Goal: Task Accomplishment & Management: Manage account settings

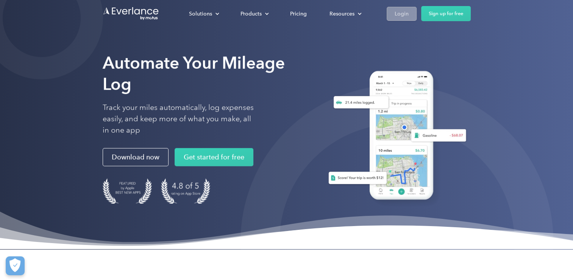
click at [390, 8] on link "Login" at bounding box center [402, 14] width 30 height 14
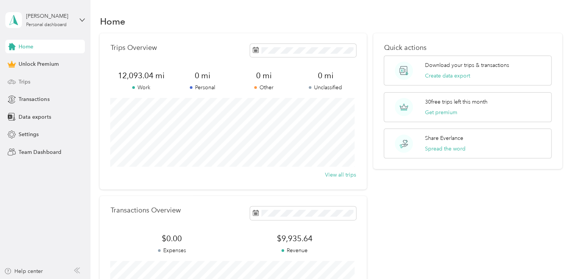
click at [36, 86] on div "Trips" at bounding box center [45, 82] width 80 height 14
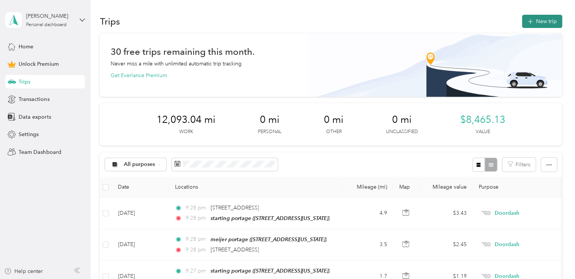
click at [535, 22] on button "New trip" at bounding box center [542, 21] width 40 height 13
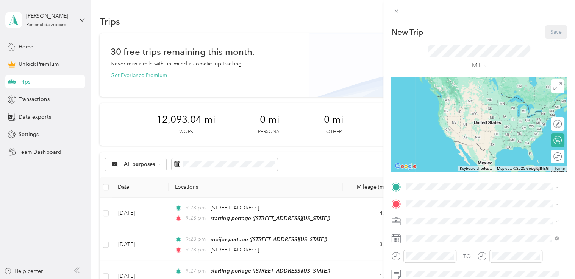
click at [435, 111] on div "starting portage [STREET_ADDRESS][US_STATE]" at bounding box center [482, 101] width 147 height 19
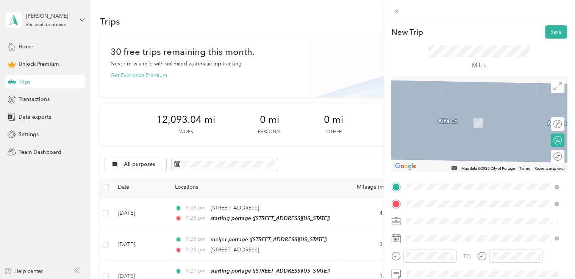
click at [443, 114] on span "[STREET_ADDRESS][US_STATE]" at bounding box center [458, 112] width 76 height 7
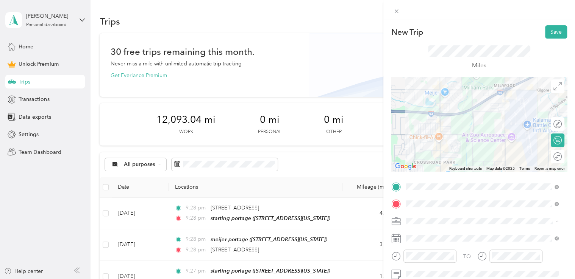
click at [427, 140] on span "Doordash" at bounding box center [421, 142] width 24 height 6
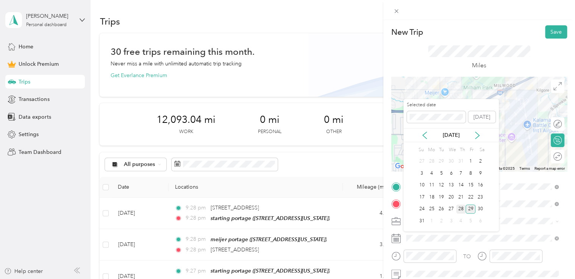
click at [460, 208] on div "28" at bounding box center [461, 209] width 10 height 9
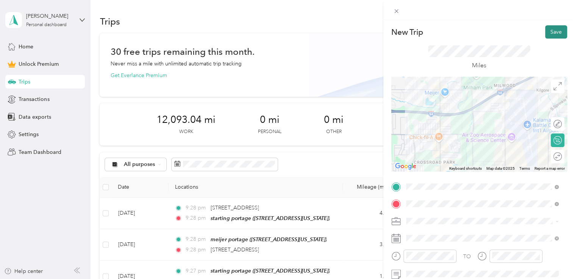
click at [548, 32] on button "Save" at bounding box center [556, 31] width 22 height 13
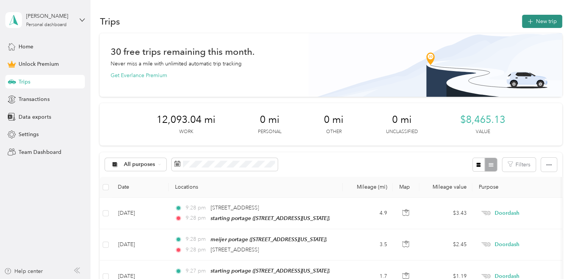
click at [539, 20] on button "New trip" at bounding box center [542, 21] width 40 height 13
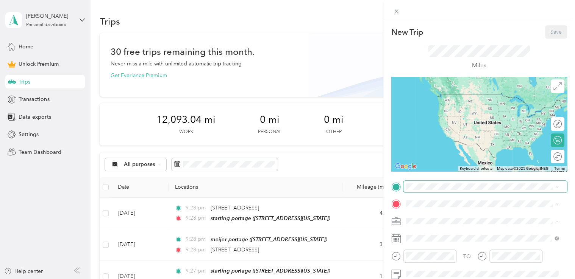
click at [453, 181] on span at bounding box center [485, 187] width 164 height 12
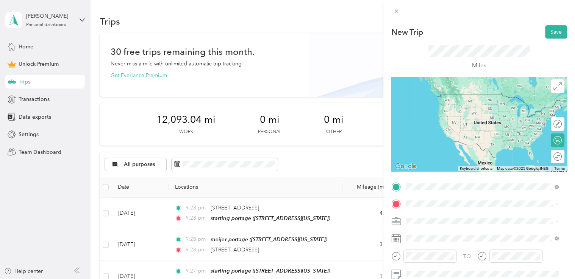
click at [443, 94] on span "[STREET_ADDRESS][US_STATE]" at bounding box center [458, 94] width 76 height 7
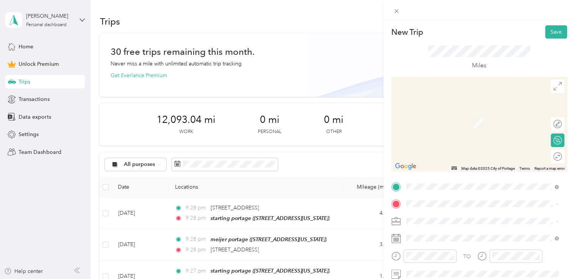
click at [435, 125] on span "[STREET_ADDRESS][PERSON_NAME][US_STATE]" at bounding box center [479, 123] width 118 height 6
click at [437, 155] on span "[STREET_ADDRESS][PERSON_NAME][US_STATE]" at bounding box center [479, 151] width 118 height 7
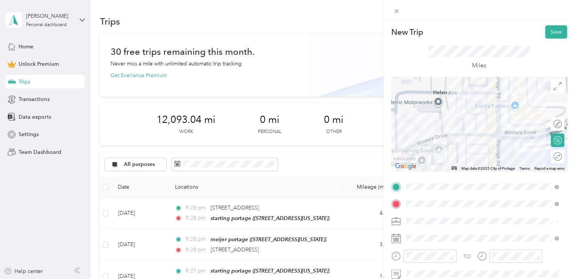
click at [432, 139] on span "Doordash" at bounding box center [421, 142] width 24 height 6
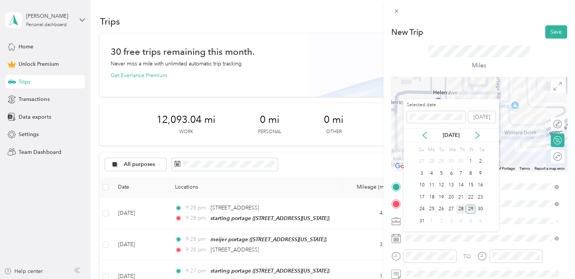
click at [459, 208] on div "28" at bounding box center [461, 209] width 10 height 9
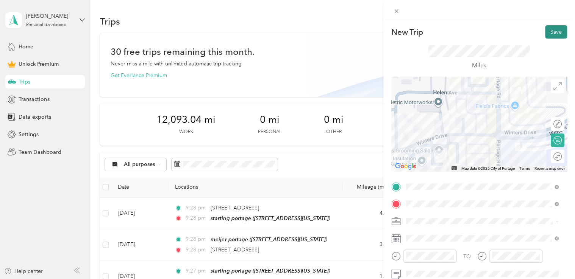
click at [548, 33] on button "Save" at bounding box center [556, 31] width 22 height 13
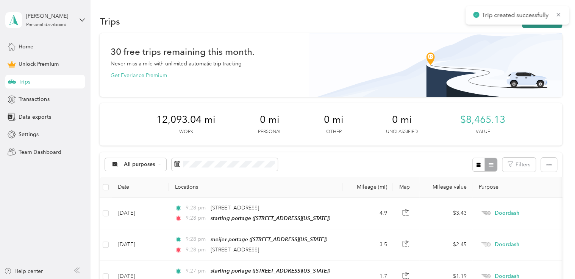
click at [530, 25] on button "New trip" at bounding box center [542, 21] width 40 height 13
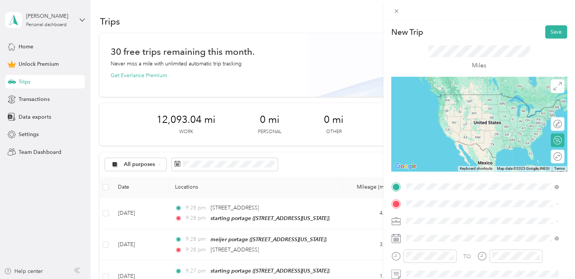
click at [441, 138] on span "[STREET_ADDRESS][PERSON_NAME][US_STATE]" at bounding box center [479, 134] width 118 height 7
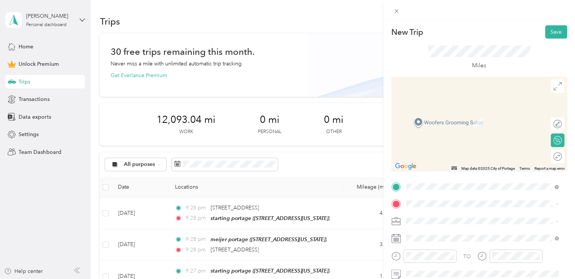
click at [438, 120] on span "[STREET_ADDRESS][US_STATE]" at bounding box center [458, 123] width 76 height 6
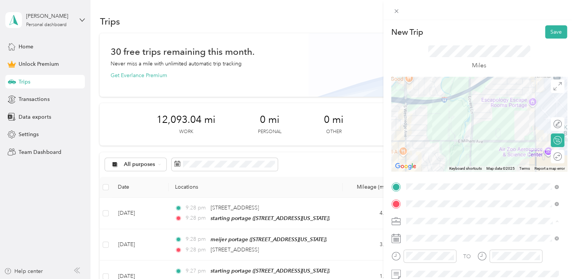
click at [435, 140] on div "Doordash" at bounding box center [482, 142] width 147 height 8
click at [420, 242] on span at bounding box center [485, 238] width 164 height 12
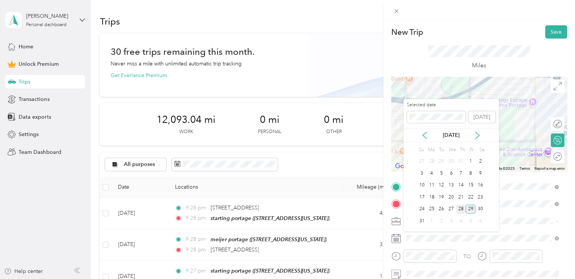
click at [459, 208] on div "28" at bounding box center [461, 209] width 10 height 9
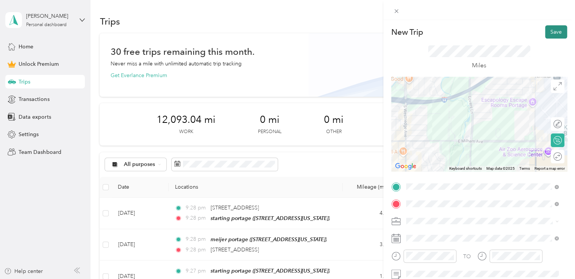
click at [551, 34] on button "Save" at bounding box center [556, 31] width 22 height 13
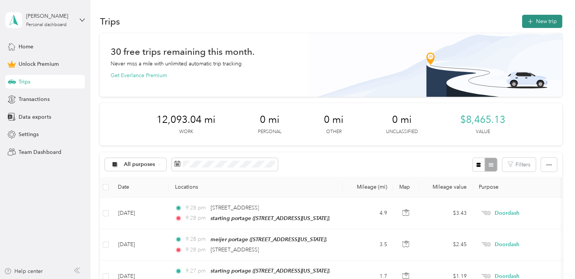
click at [543, 18] on button "New trip" at bounding box center [542, 21] width 40 height 13
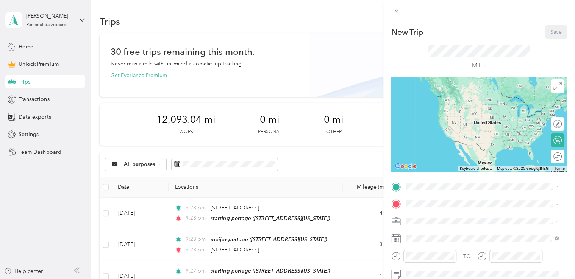
click at [445, 106] on span "[STREET_ADDRESS][US_STATE]" at bounding box center [458, 106] width 76 height 6
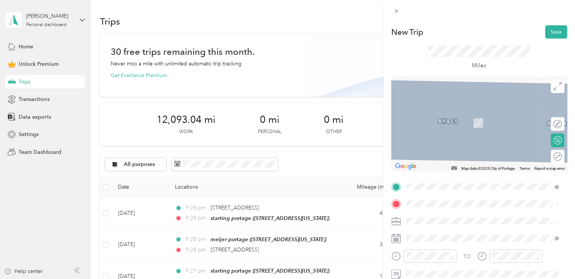
click at [436, 148] on div "[GEOGRAPHIC_DATA][PERSON_NAME] [STREET_ADDRESS][PERSON_NAME][US_STATE]" at bounding box center [479, 141] width 118 height 16
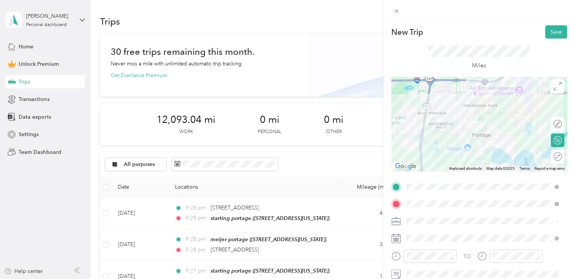
click at [431, 142] on span "Doordash" at bounding box center [421, 142] width 24 height 6
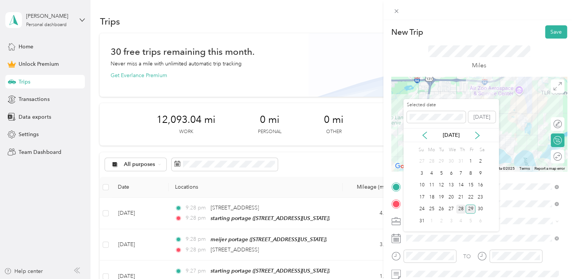
click at [462, 210] on div "28" at bounding box center [461, 209] width 10 height 9
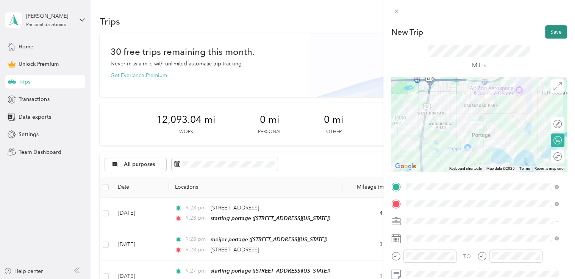
click at [553, 31] on button "Save" at bounding box center [556, 31] width 22 height 13
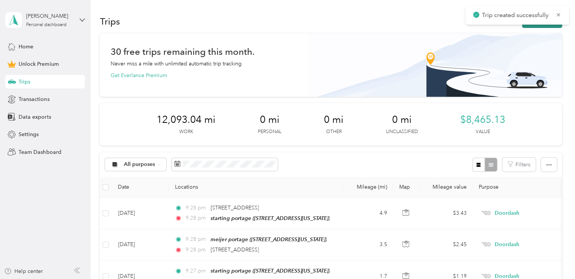
click at [535, 25] on button "New trip" at bounding box center [542, 21] width 40 height 13
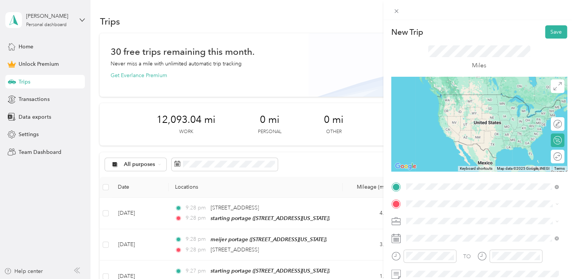
click at [460, 106] on span "[STREET_ADDRESS][PERSON_NAME][US_STATE]" at bounding box center [479, 106] width 118 height 6
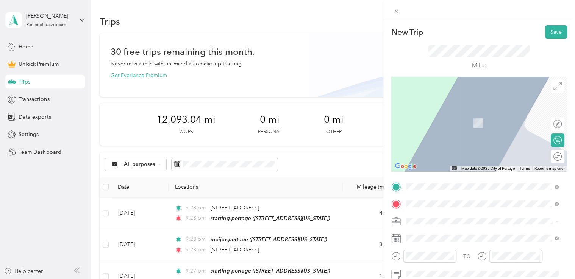
click at [452, 114] on span "[STREET_ADDRESS][US_STATE]" at bounding box center [458, 112] width 76 height 7
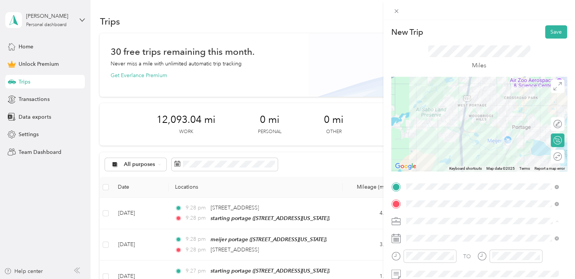
click at [435, 142] on div "Doordash" at bounding box center [482, 142] width 147 height 8
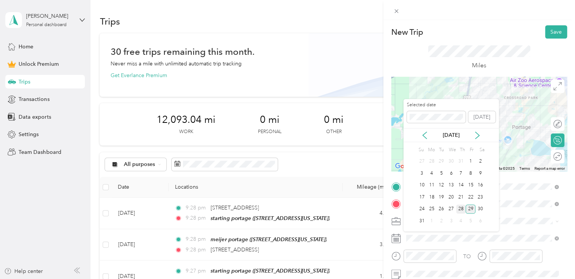
click at [459, 207] on div "28" at bounding box center [461, 209] width 10 height 9
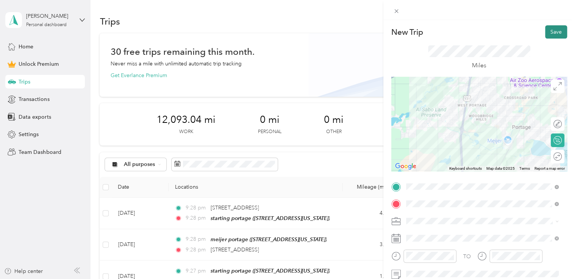
click at [548, 36] on button "Save" at bounding box center [556, 31] width 22 height 13
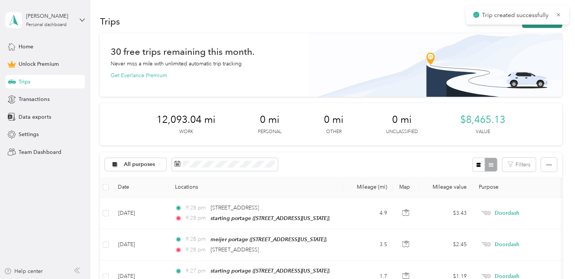
click at [533, 26] on button "New trip" at bounding box center [542, 21] width 40 height 13
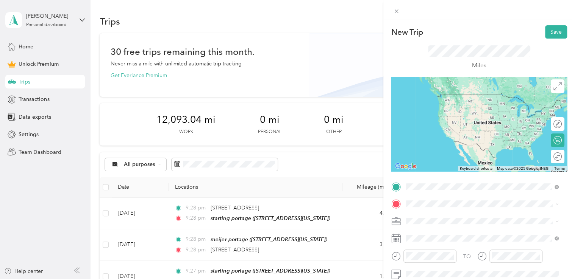
click at [457, 98] on span "[STREET_ADDRESS][US_STATE]" at bounding box center [458, 94] width 76 height 7
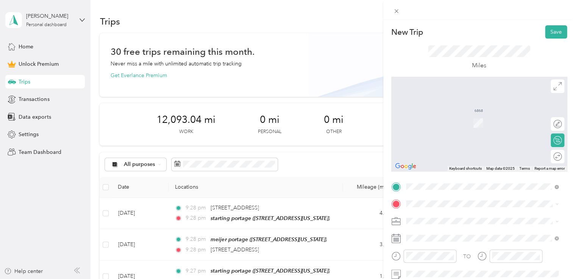
click at [436, 119] on div "starting portage [STREET_ADDRESS][US_STATE]" at bounding box center [458, 119] width 76 height 16
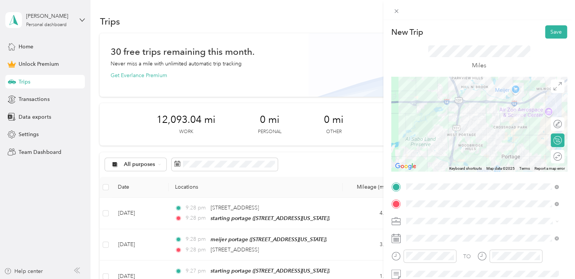
click at [435, 142] on div "Doordash" at bounding box center [482, 141] width 147 height 8
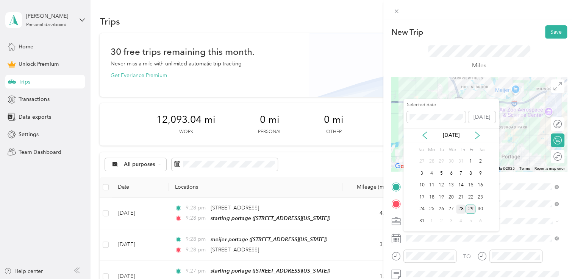
click at [457, 206] on div "28" at bounding box center [461, 209] width 10 height 9
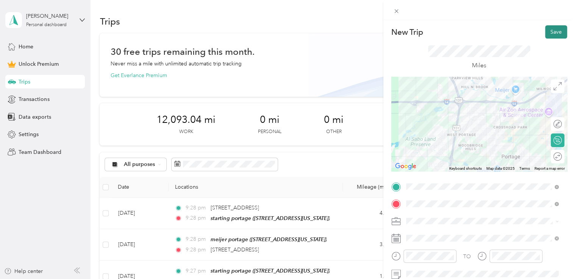
click at [549, 35] on button "Save" at bounding box center [556, 31] width 22 height 13
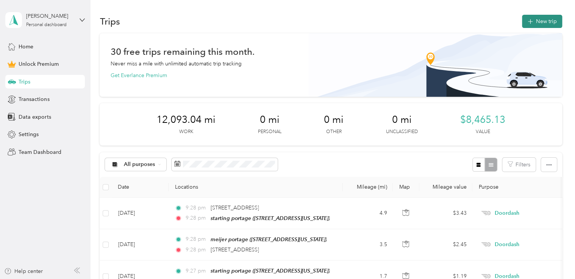
click at [537, 21] on button "New trip" at bounding box center [542, 21] width 40 height 13
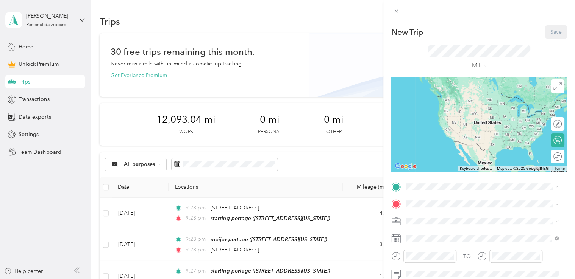
click at [452, 98] on div "starting portage [STREET_ADDRESS][US_STATE]" at bounding box center [458, 102] width 76 height 16
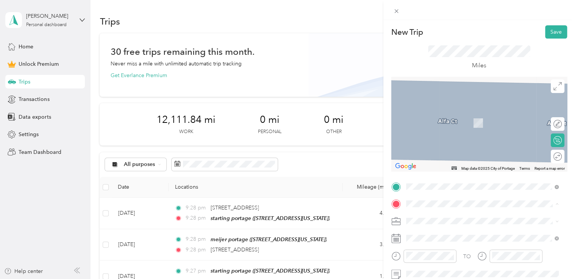
click at [439, 150] on span "[STREET_ADDRESS][US_STATE]" at bounding box center [458, 147] width 76 height 6
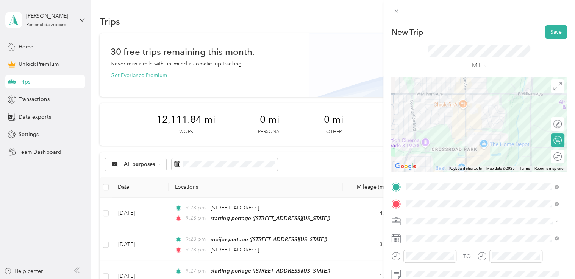
click at [432, 142] on span "Doordash" at bounding box center [421, 142] width 24 height 6
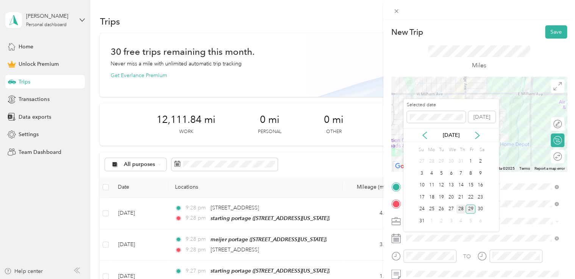
click at [458, 209] on div "28" at bounding box center [461, 209] width 10 height 9
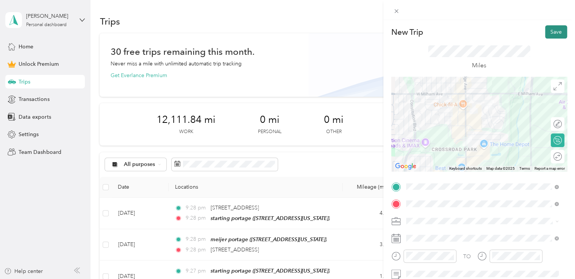
click at [546, 34] on button "Save" at bounding box center [556, 31] width 22 height 13
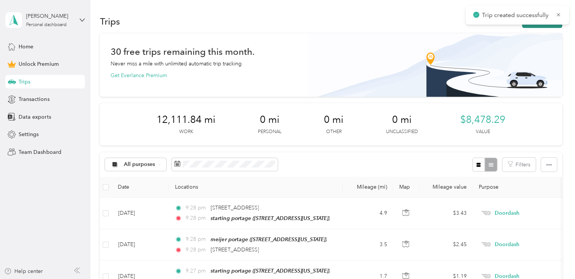
click at [529, 27] on button "New trip" at bounding box center [542, 21] width 40 height 13
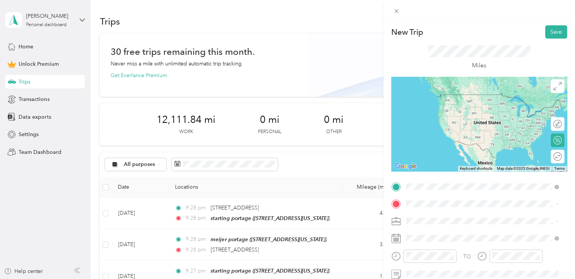
click at [459, 103] on span "[STREET_ADDRESS][US_STATE]" at bounding box center [458, 106] width 76 height 6
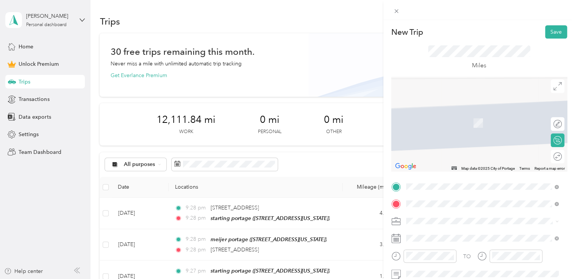
click at [445, 131] on span "[STREET_ADDRESS][PERSON_NAME][US_STATE]" at bounding box center [479, 127] width 118 height 7
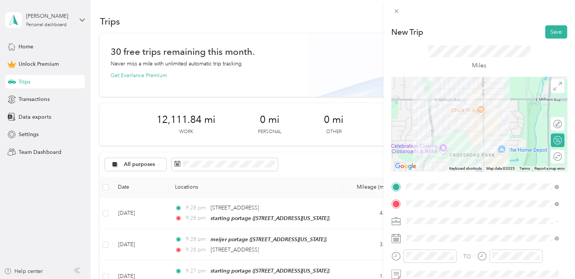
click at [434, 145] on li "Doordash" at bounding box center [482, 141] width 158 height 13
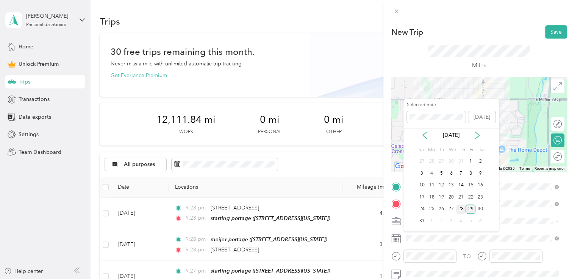
click at [458, 209] on div "28" at bounding box center [461, 209] width 10 height 9
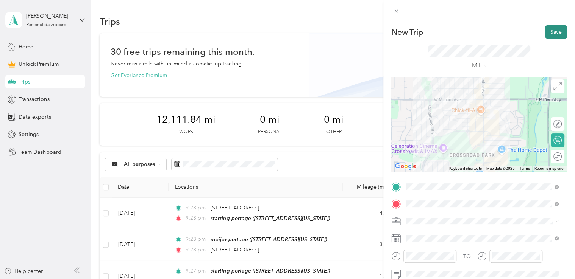
click at [547, 33] on button "Save" at bounding box center [556, 31] width 22 height 13
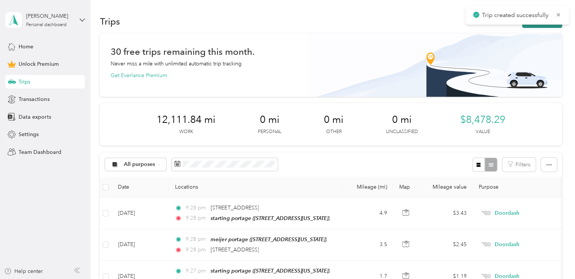
click at [540, 25] on button "New trip" at bounding box center [542, 21] width 40 height 13
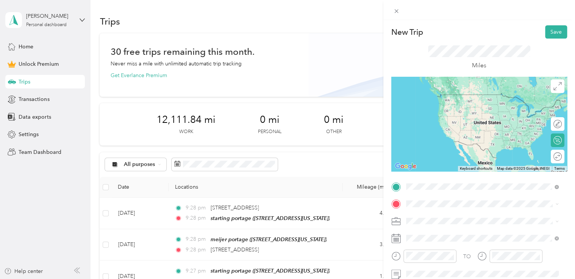
click at [450, 114] on span "[STREET_ADDRESS][PERSON_NAME][US_STATE]" at bounding box center [479, 110] width 118 height 7
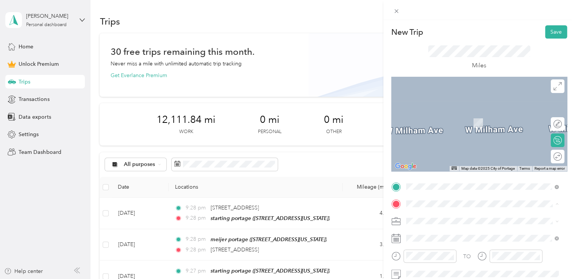
click at [446, 114] on strong "starting portage" at bounding box center [440, 114] width 41 height 7
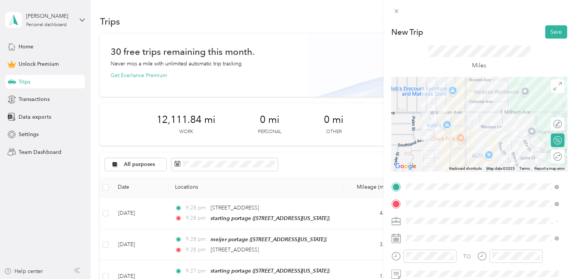
click at [437, 139] on div "Doordash" at bounding box center [482, 142] width 147 height 8
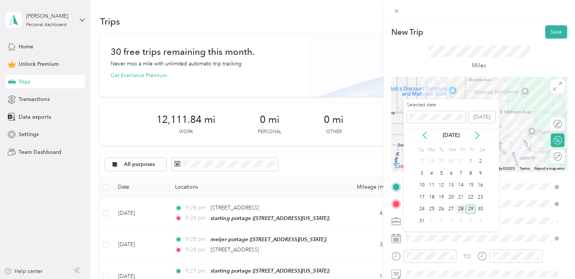
click at [458, 210] on div "28" at bounding box center [461, 209] width 10 height 9
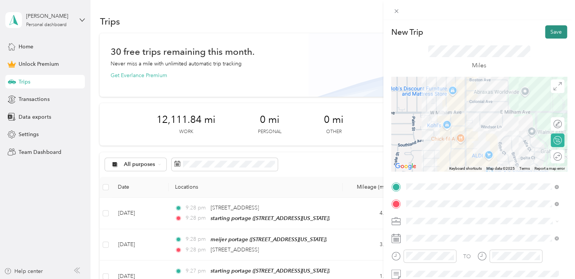
click at [548, 31] on button "Save" at bounding box center [556, 31] width 22 height 13
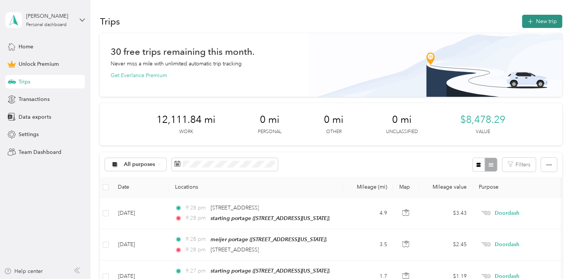
click at [536, 20] on button "New trip" at bounding box center [542, 21] width 40 height 13
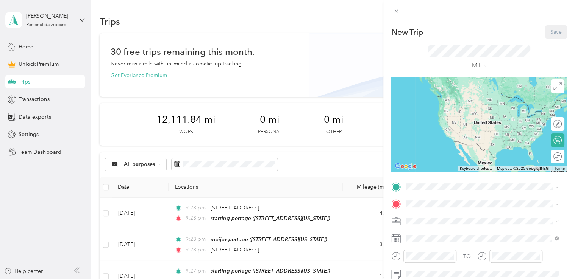
click at [444, 107] on span "[STREET_ADDRESS][US_STATE]" at bounding box center [458, 106] width 76 height 6
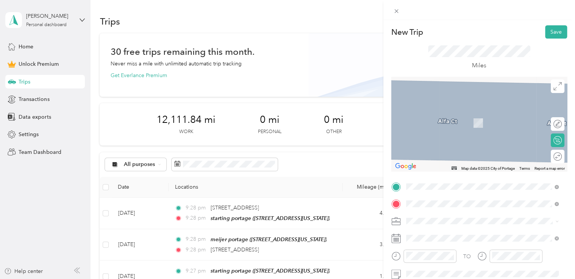
click at [438, 123] on span "[STREET_ADDRESS][US_STATE]" at bounding box center [458, 123] width 76 height 6
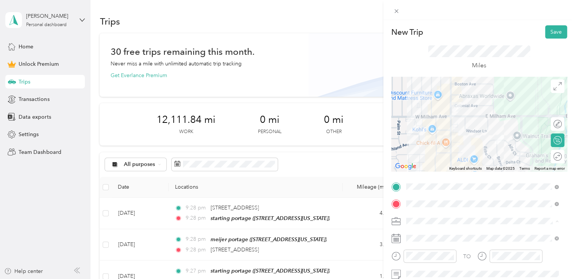
click at [432, 139] on span "Doordash" at bounding box center [421, 142] width 24 height 6
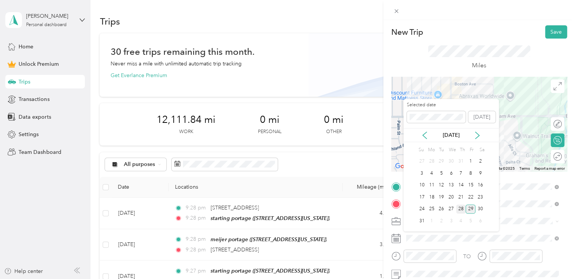
click at [460, 209] on div "28" at bounding box center [461, 209] width 10 height 9
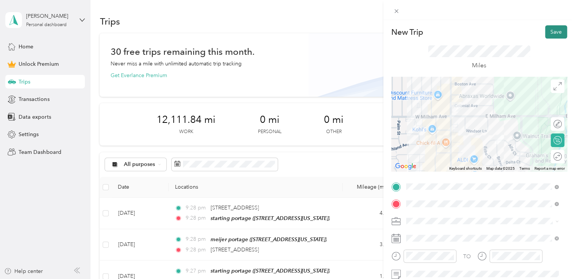
click at [545, 33] on button "Save" at bounding box center [556, 31] width 22 height 13
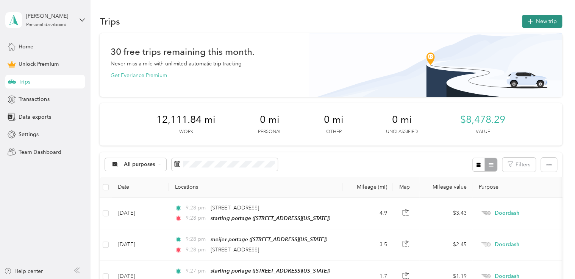
click at [533, 23] on button "New trip" at bounding box center [542, 21] width 40 height 13
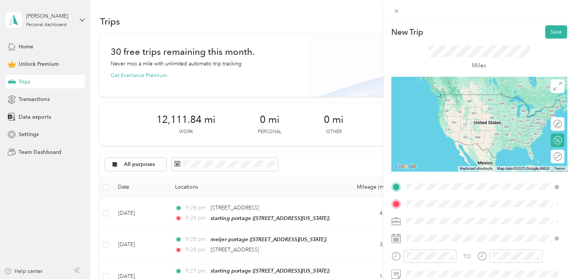
click at [473, 104] on span "[STREET_ADDRESS][US_STATE]" at bounding box center [458, 106] width 76 height 6
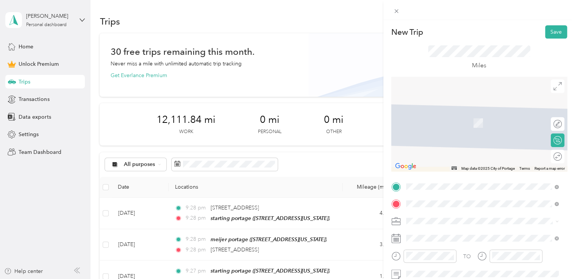
click at [450, 115] on span "[STREET_ADDRESS][PERSON_NAME][US_STATE]" at bounding box center [479, 112] width 118 height 7
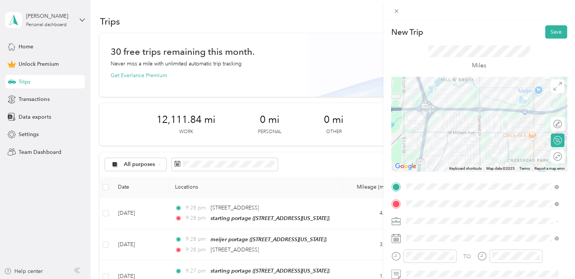
click at [429, 138] on div "Doordash" at bounding box center [482, 142] width 147 height 8
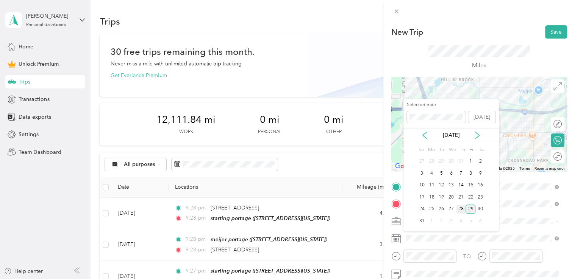
click at [463, 207] on div "28" at bounding box center [461, 209] width 10 height 9
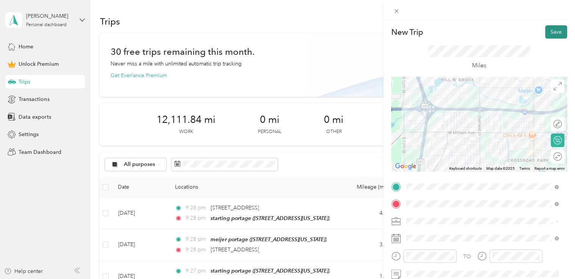
click at [547, 36] on button "Save" at bounding box center [556, 31] width 22 height 13
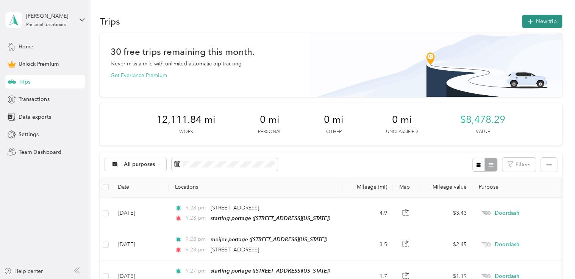
click at [539, 23] on button "New trip" at bounding box center [542, 21] width 40 height 13
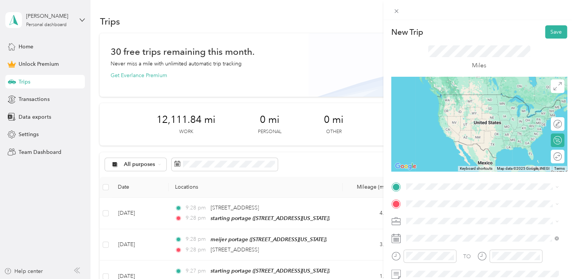
click at [462, 97] on span "[STREET_ADDRESS][PERSON_NAME][US_STATE]" at bounding box center [479, 94] width 118 height 6
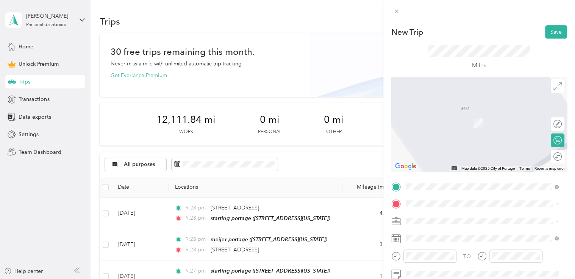
click at [443, 121] on span "[STREET_ADDRESS][US_STATE]" at bounding box center [458, 123] width 76 height 6
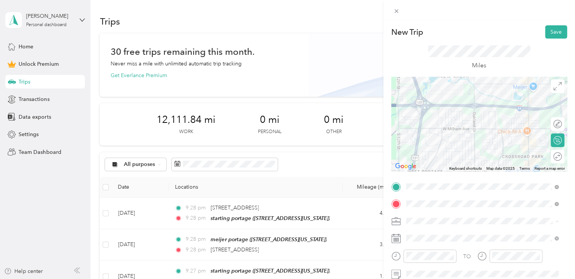
click at [438, 142] on div "Doordash" at bounding box center [482, 142] width 147 height 8
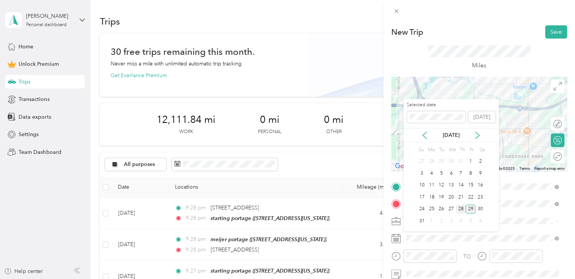
click at [462, 209] on div "28" at bounding box center [461, 209] width 10 height 9
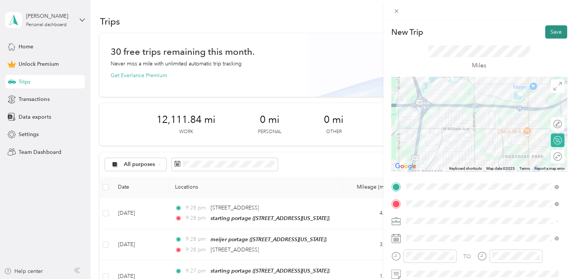
click at [549, 35] on button "Save" at bounding box center [556, 31] width 22 height 13
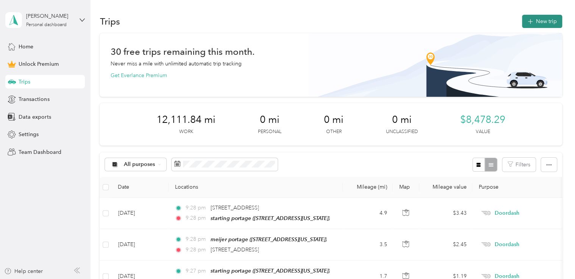
click at [538, 24] on button "New trip" at bounding box center [542, 21] width 40 height 13
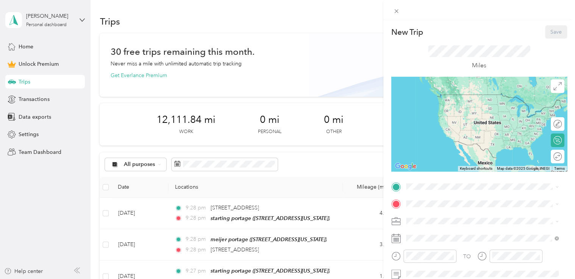
click at [456, 110] on div "starting portage [STREET_ADDRESS][US_STATE]" at bounding box center [458, 102] width 76 height 16
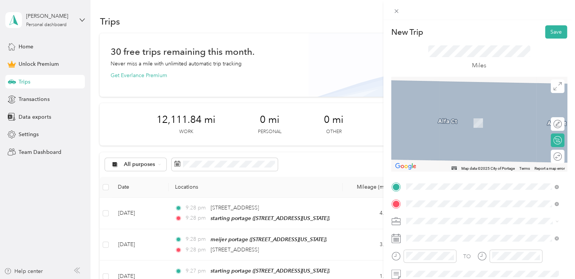
click at [448, 114] on strong "meijer portage" at bounding box center [438, 114] width 37 height 7
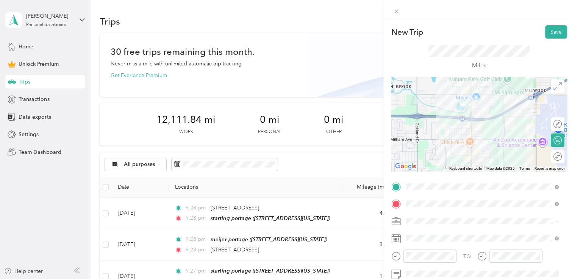
click at [439, 140] on div "Doordash" at bounding box center [482, 142] width 147 height 8
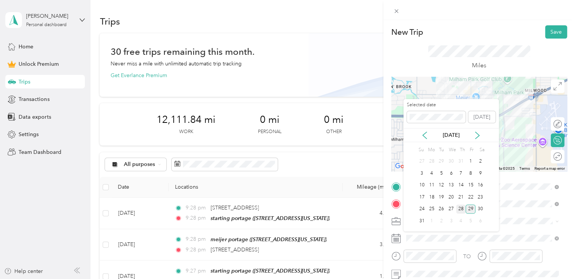
click at [459, 206] on div "28" at bounding box center [461, 209] width 10 height 9
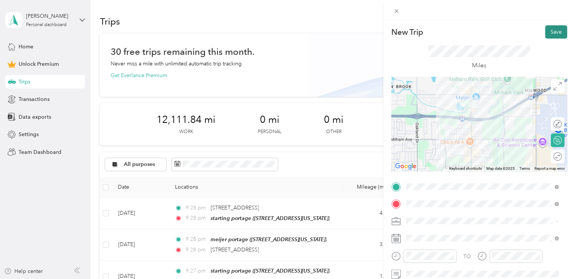
click at [548, 33] on button "Save" at bounding box center [556, 31] width 22 height 13
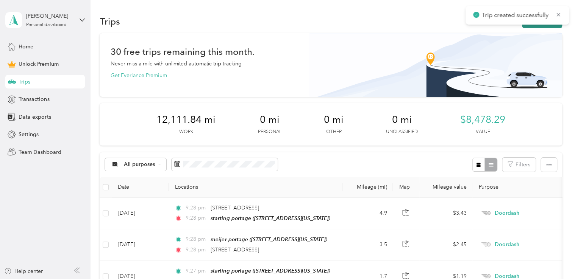
click at [535, 27] on button "New trip" at bounding box center [542, 21] width 40 height 13
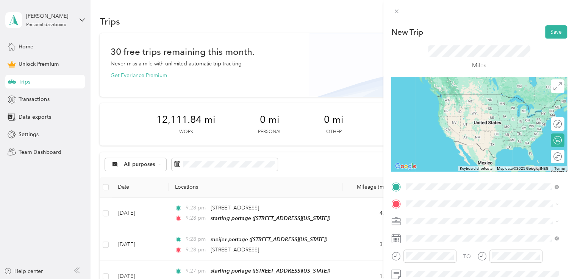
click at [461, 103] on span "[STREET_ADDRESS][US_STATE]" at bounding box center [458, 106] width 76 height 6
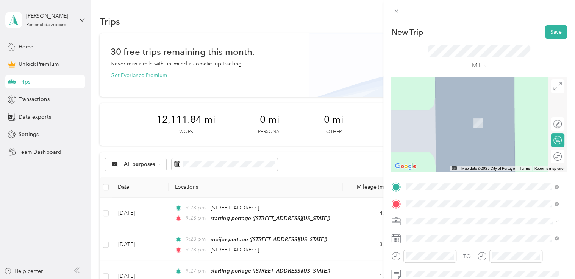
click at [450, 112] on span "[STREET_ADDRESS][US_STATE]" at bounding box center [458, 112] width 76 height 7
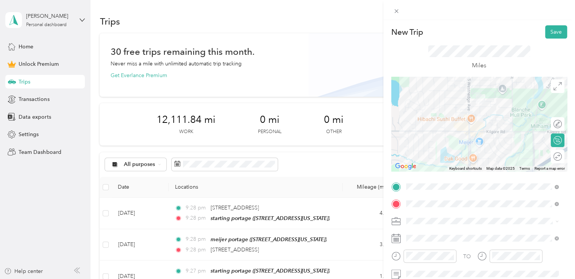
click at [440, 142] on div "Doordash" at bounding box center [482, 141] width 147 height 8
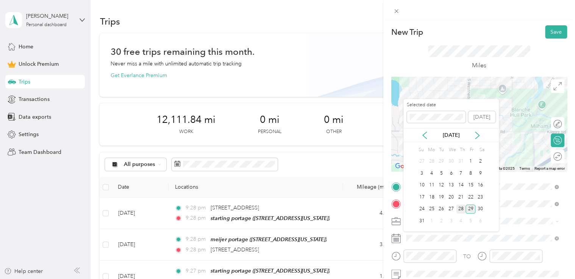
click at [460, 210] on div "28" at bounding box center [461, 209] width 10 height 9
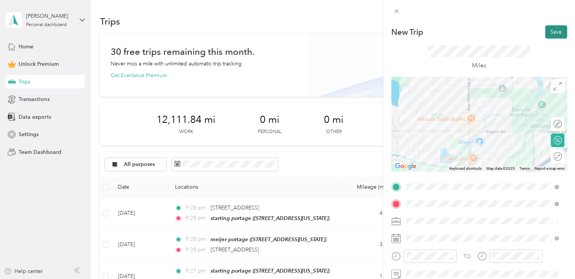
click at [548, 29] on button "Save" at bounding box center [556, 31] width 22 height 13
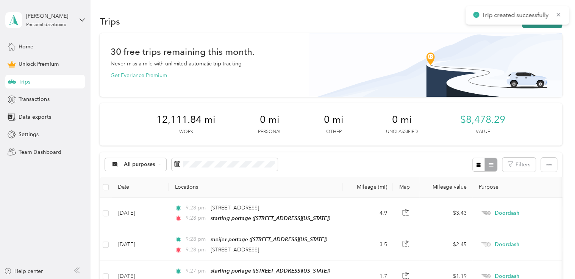
click at [525, 25] on button "New trip" at bounding box center [542, 21] width 40 height 13
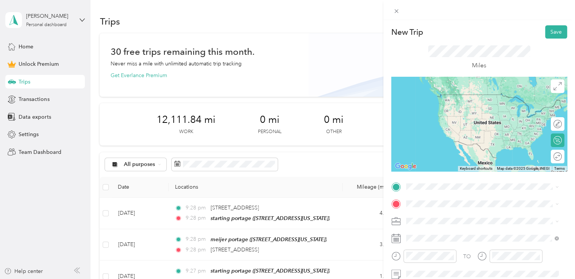
click at [449, 97] on span "[STREET_ADDRESS][US_STATE]" at bounding box center [458, 93] width 76 height 7
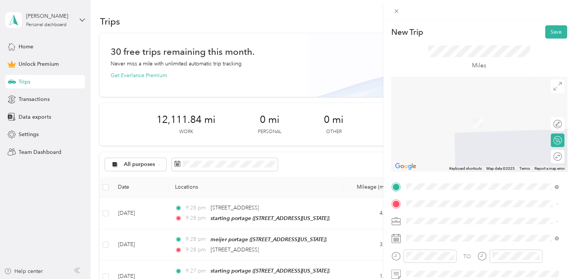
click at [434, 126] on div "starting portage [STREET_ADDRESS][US_STATE]" at bounding box center [458, 119] width 76 height 16
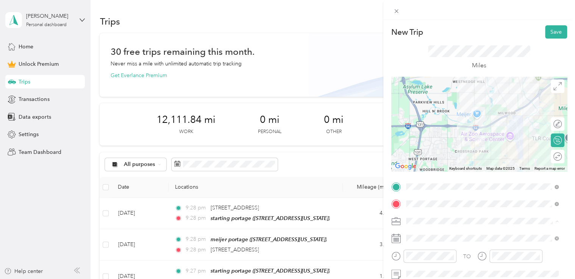
click at [440, 141] on div "Doordash" at bounding box center [482, 142] width 147 height 8
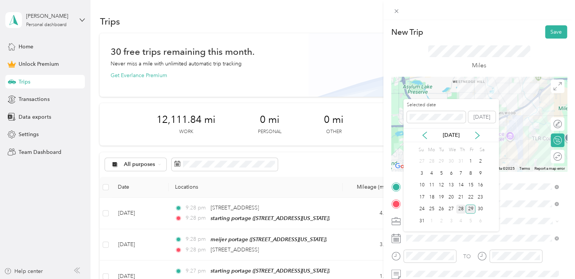
click at [460, 207] on div "28" at bounding box center [461, 209] width 10 height 9
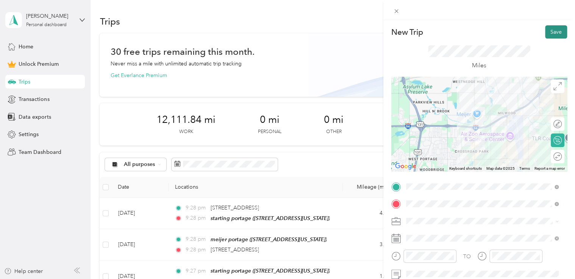
click at [546, 28] on button "Save" at bounding box center [556, 31] width 22 height 13
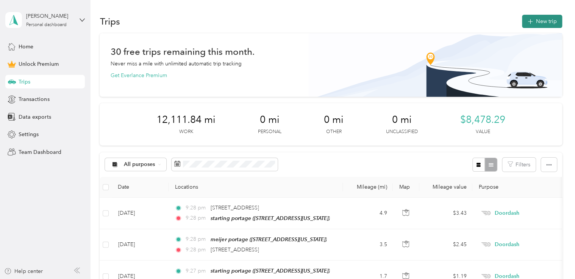
click at [535, 16] on button "New trip" at bounding box center [542, 21] width 40 height 13
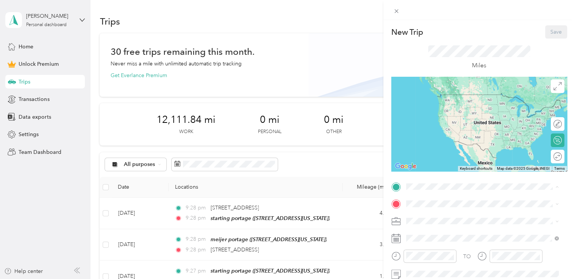
click at [465, 110] on div "starting portage [STREET_ADDRESS][US_STATE]" at bounding box center [458, 102] width 76 height 16
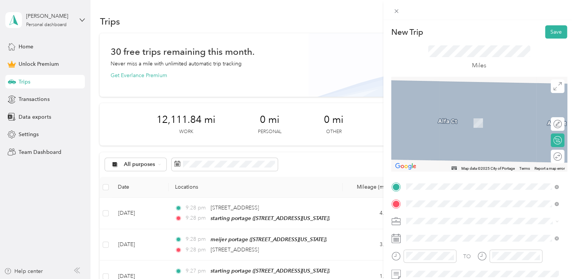
click at [447, 112] on strong "panda express" at bounding box center [438, 114] width 36 height 7
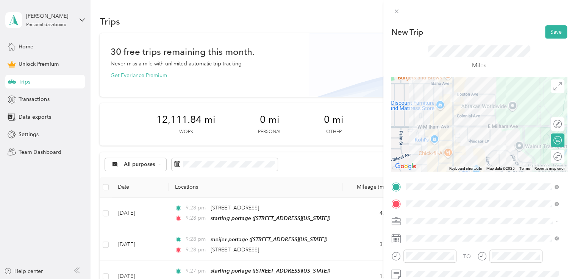
click at [435, 139] on div "Doordash" at bounding box center [482, 142] width 147 height 8
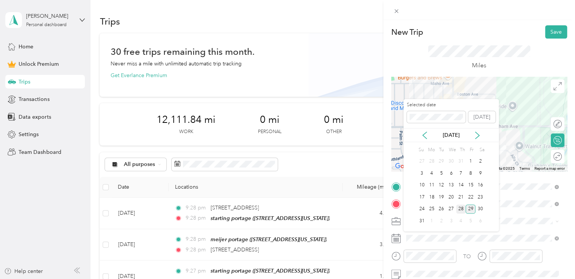
click at [460, 211] on div "28" at bounding box center [461, 209] width 10 height 9
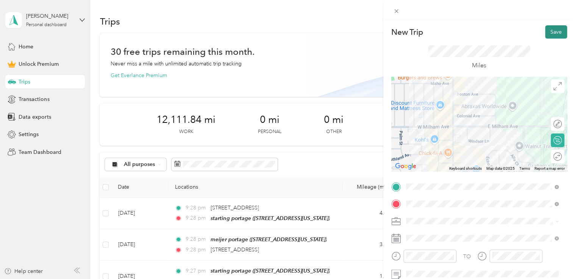
click at [549, 37] on button "Save" at bounding box center [556, 31] width 22 height 13
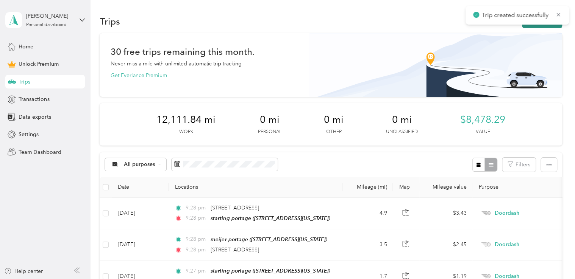
click at [535, 27] on button "New trip" at bounding box center [542, 21] width 40 height 13
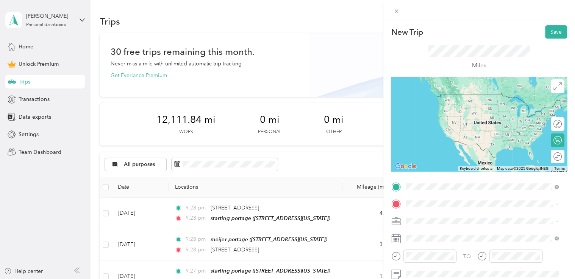
click at [460, 109] on div "panda express [STREET_ADDRESS][US_STATE]" at bounding box center [458, 102] width 76 height 16
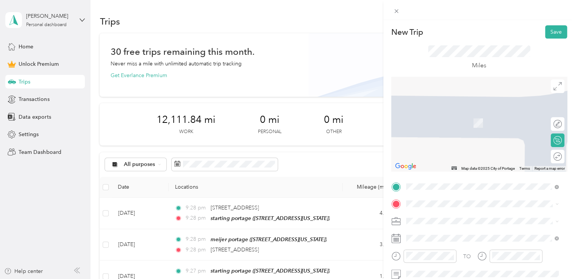
click at [452, 114] on span "[STREET_ADDRESS][US_STATE]" at bounding box center [458, 111] width 76 height 7
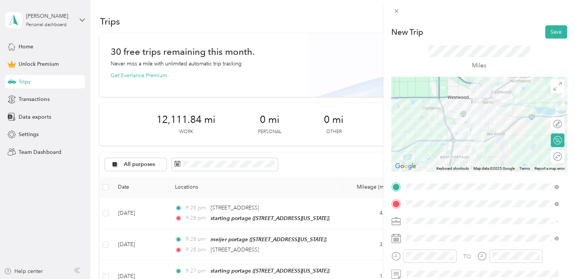
click at [436, 137] on li "Doordash" at bounding box center [482, 141] width 158 height 13
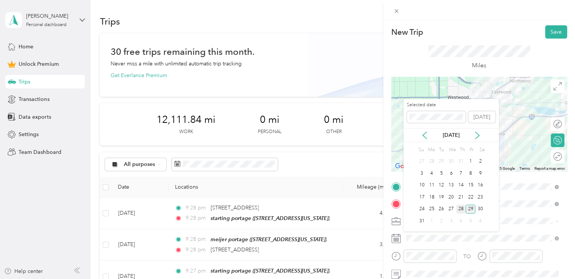
click at [460, 206] on div "28" at bounding box center [461, 209] width 10 height 9
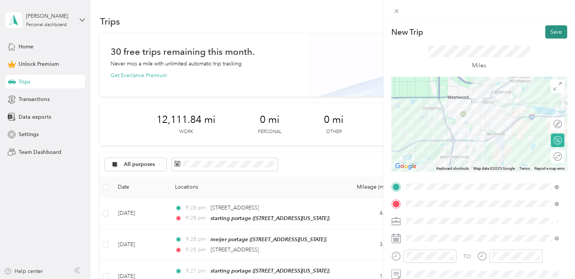
click at [545, 33] on button "Save" at bounding box center [556, 31] width 22 height 13
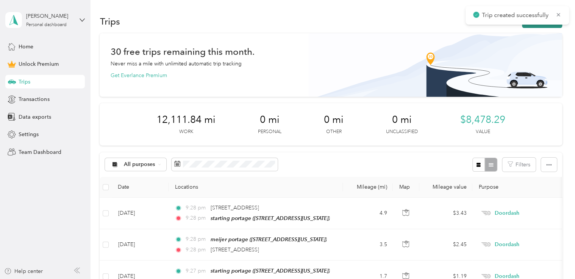
click at [524, 26] on button "New trip" at bounding box center [542, 21] width 40 height 13
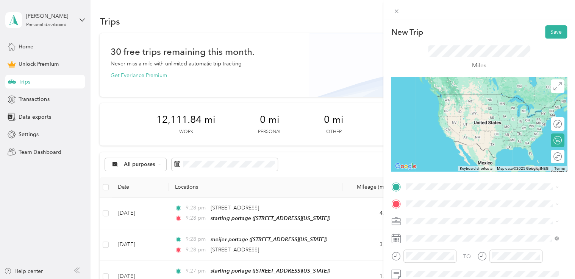
click at [446, 97] on span "[STREET_ADDRESS][US_STATE]" at bounding box center [458, 94] width 76 height 6
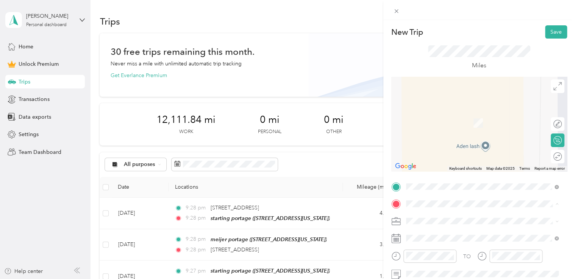
click at [437, 120] on span "[STREET_ADDRESS][US_STATE]" at bounding box center [458, 123] width 76 height 6
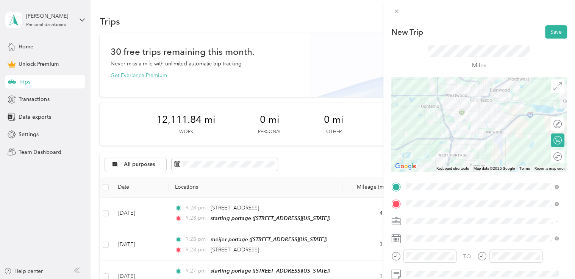
click at [439, 136] on li "Doordash" at bounding box center [482, 141] width 158 height 13
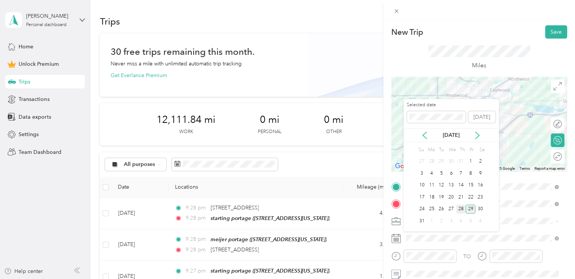
click at [460, 209] on div "28" at bounding box center [461, 209] width 10 height 9
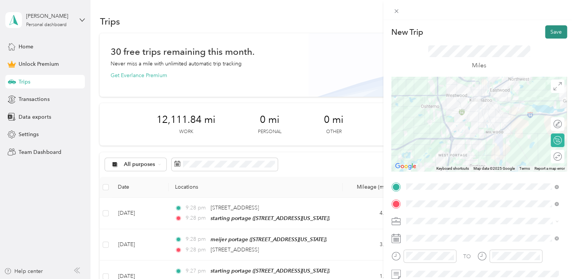
click at [549, 36] on button "Save" at bounding box center [556, 31] width 22 height 13
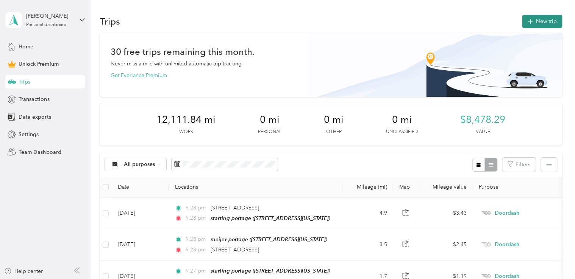
click at [532, 24] on button "New trip" at bounding box center [542, 21] width 40 height 13
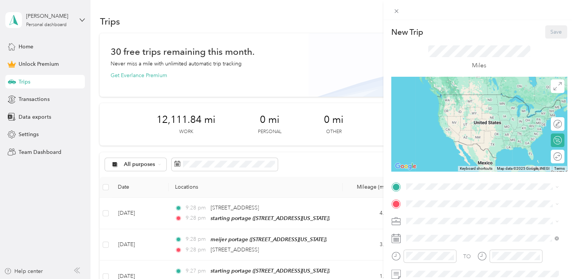
click at [454, 104] on span "[STREET_ADDRESS][US_STATE]" at bounding box center [458, 105] width 76 height 6
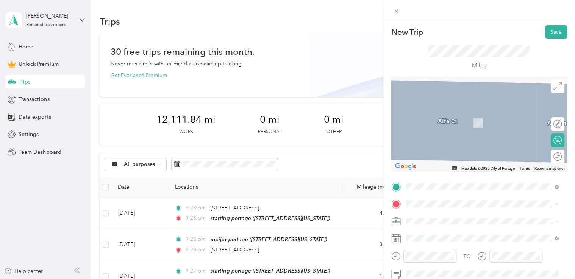
click at [430, 151] on div "[GEOGRAPHIC_DATA][STREET_ADDRESS][US_STATE][GEOGRAPHIC_DATA]" at bounding box center [458, 143] width 76 height 16
click at [454, 115] on span "[STREET_ADDRESS][US_STATE]" at bounding box center [458, 111] width 76 height 7
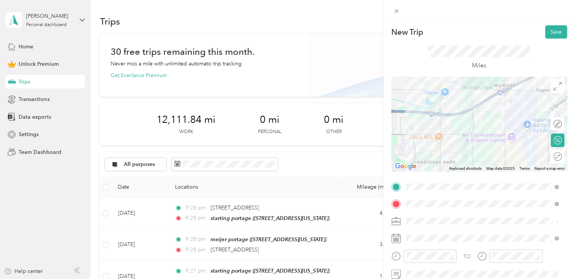
click at [434, 139] on div "Doordash" at bounding box center [482, 141] width 147 height 8
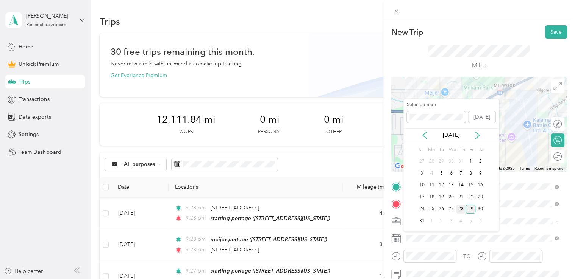
click at [460, 210] on div "28" at bounding box center [461, 209] width 10 height 9
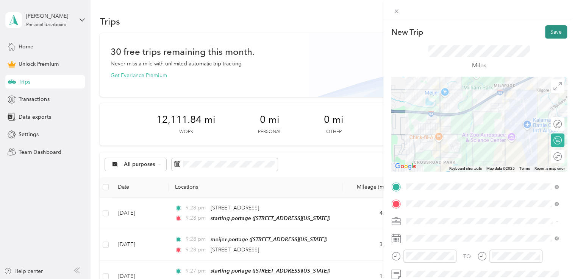
click at [554, 34] on button "Save" at bounding box center [556, 31] width 22 height 13
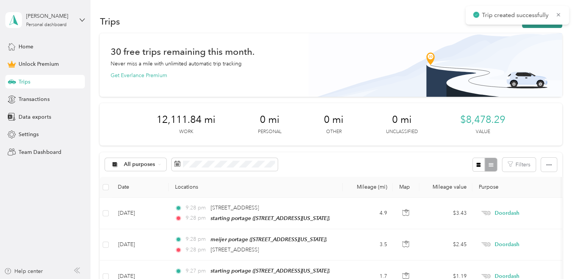
click at [539, 26] on button "New trip" at bounding box center [542, 21] width 40 height 13
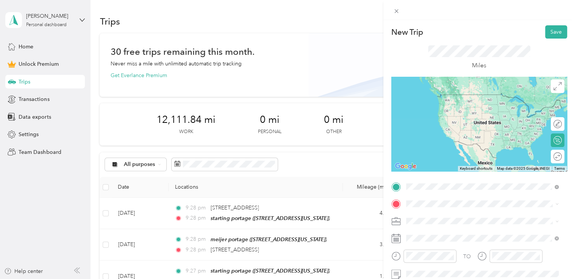
click at [467, 98] on span "[STREET_ADDRESS][US_STATE]" at bounding box center [458, 94] width 76 height 7
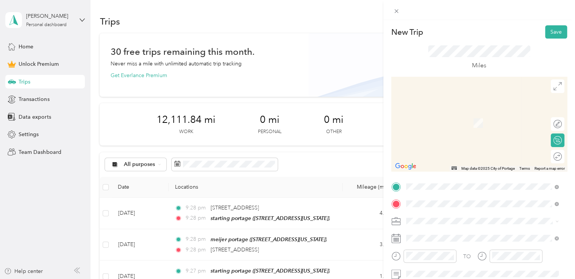
click at [446, 115] on span "[STREET_ADDRESS][US_STATE]" at bounding box center [458, 112] width 76 height 7
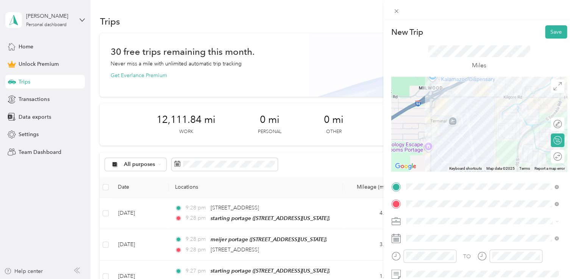
click at [433, 140] on div "Doordash" at bounding box center [482, 141] width 147 height 8
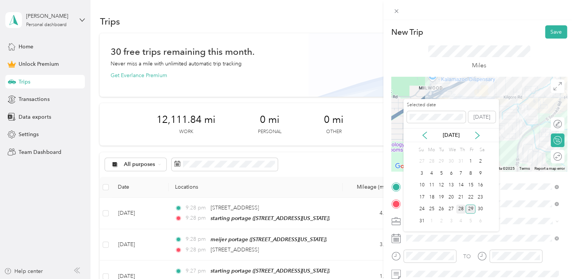
click at [459, 209] on div "28" at bounding box center [461, 209] width 10 height 9
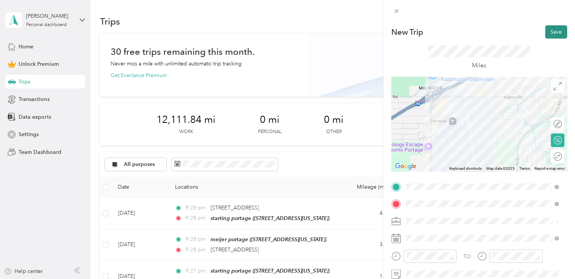
click at [547, 33] on button "Save" at bounding box center [556, 31] width 22 height 13
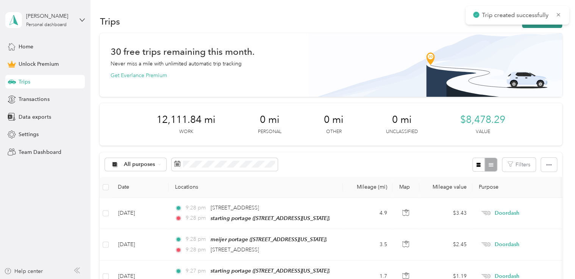
click at [527, 27] on button "New trip" at bounding box center [542, 21] width 40 height 13
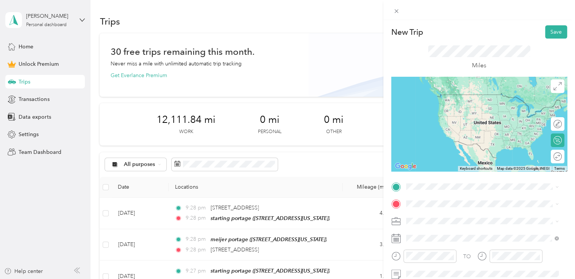
click at [457, 97] on span "[STREET_ADDRESS][US_STATE]" at bounding box center [458, 94] width 76 height 7
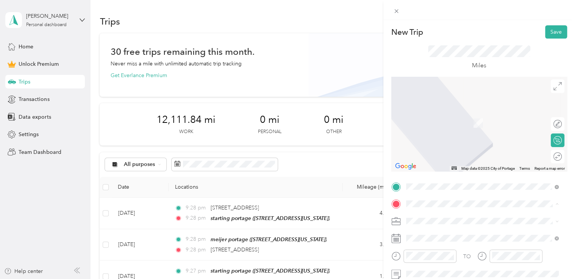
click at [432, 115] on strong "starting portage" at bounding box center [440, 114] width 41 height 7
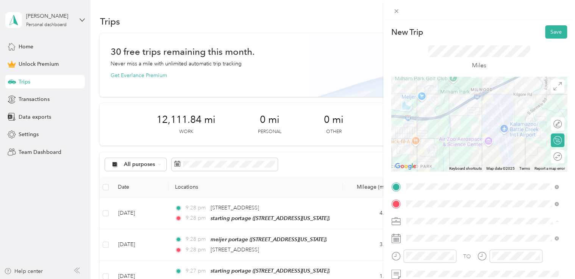
click at [436, 138] on div "Doordash" at bounding box center [482, 142] width 147 height 8
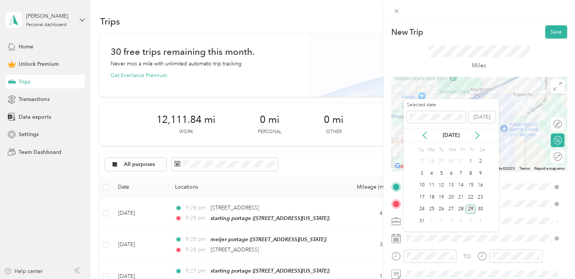
drag, startPoint x: 460, startPoint y: 209, endPoint x: 500, endPoint y: 122, distance: 95.4
click at [500, 279] on div "New Trip Save This trip cannot be edited because it is either under review, app…" at bounding box center [285, 279] width 571 height 0
click at [460, 208] on div "28" at bounding box center [461, 209] width 10 height 9
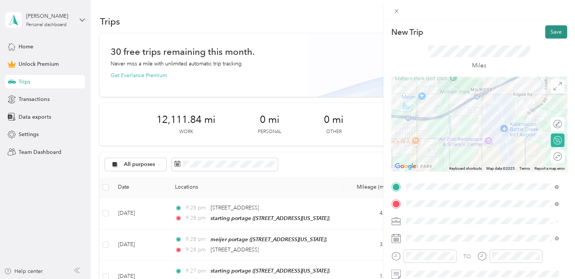
click at [545, 29] on button "Save" at bounding box center [556, 31] width 22 height 13
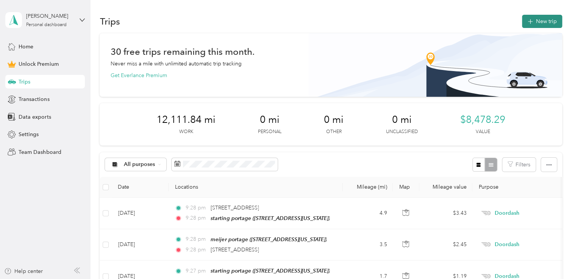
click at [538, 19] on button "New trip" at bounding box center [542, 21] width 40 height 13
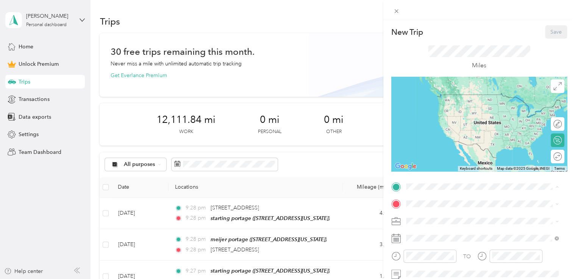
click at [457, 106] on span "[STREET_ADDRESS][US_STATE]" at bounding box center [458, 106] width 76 height 6
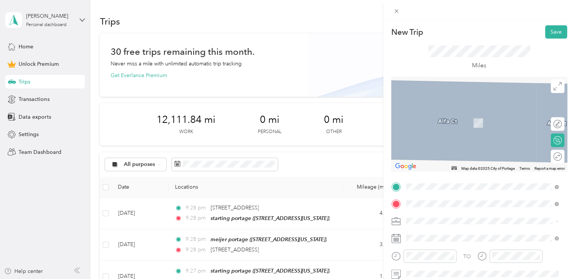
click at [442, 117] on div "mcdonalds sprinkle road [STREET_ADDRESS][US_STATE]" at bounding box center [458, 119] width 76 height 16
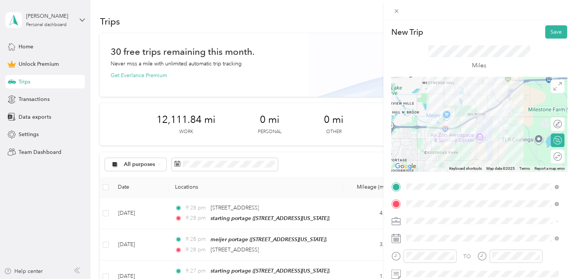
click at [437, 139] on div "Doordash" at bounding box center [482, 141] width 147 height 8
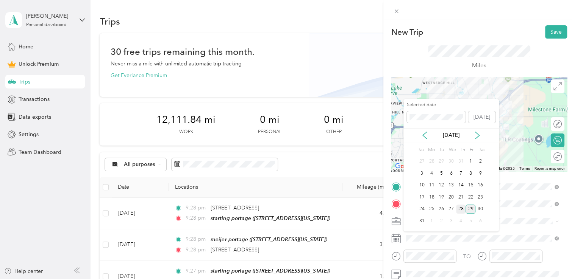
click at [462, 209] on div "28" at bounding box center [461, 209] width 10 height 9
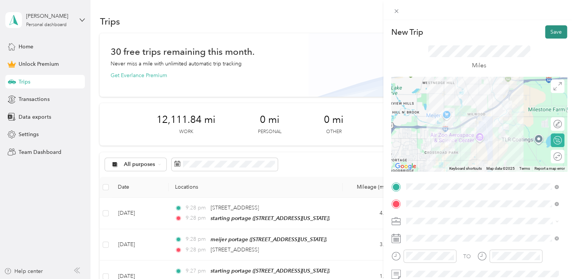
click at [549, 35] on button "Save" at bounding box center [556, 31] width 22 height 13
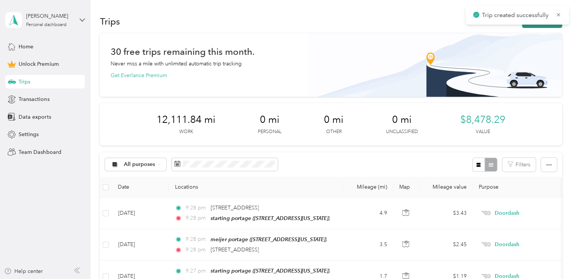
click at [533, 27] on button "New trip" at bounding box center [542, 21] width 40 height 13
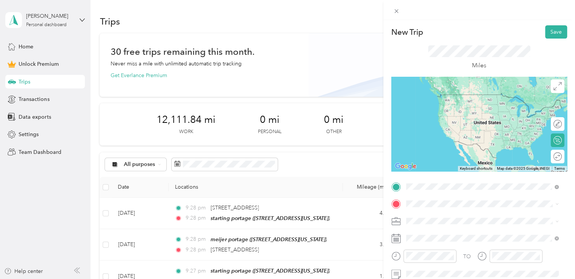
click at [461, 99] on strong "mcdonalds sprinkle road" at bounding box center [451, 97] width 62 height 7
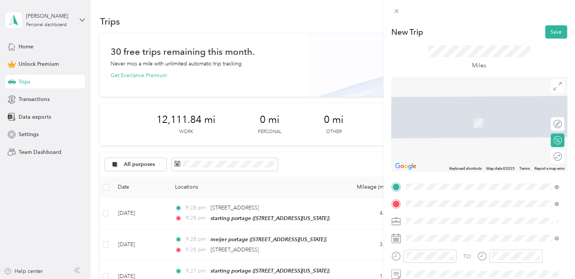
click at [450, 114] on span "[STREET_ADDRESS][US_STATE]" at bounding box center [458, 112] width 76 height 7
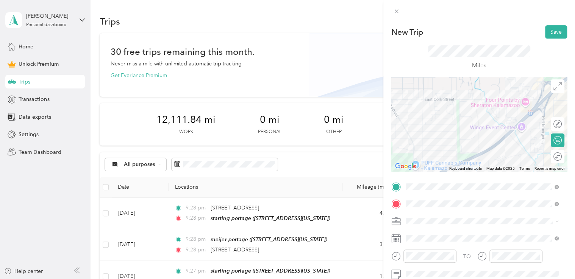
click at [415, 225] on span at bounding box center [485, 221] width 164 height 12
click at [440, 143] on div "Doordash" at bounding box center [482, 142] width 147 height 8
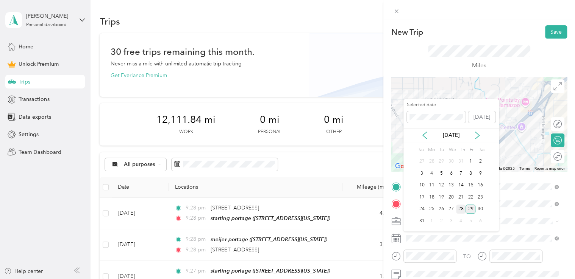
click at [462, 209] on div "28" at bounding box center [461, 209] width 10 height 9
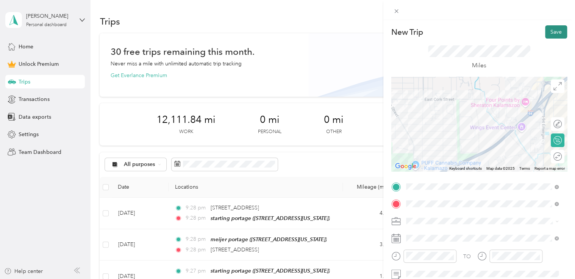
click at [551, 34] on button "Save" at bounding box center [556, 31] width 22 height 13
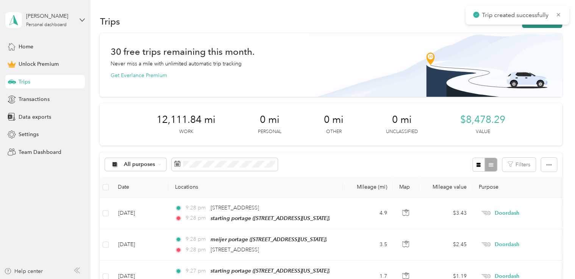
click at [531, 25] on button "New trip" at bounding box center [542, 21] width 40 height 13
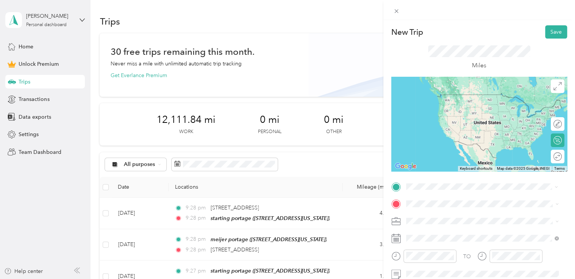
click at [462, 93] on span "[STREET_ADDRESS][US_STATE]" at bounding box center [458, 94] width 76 height 7
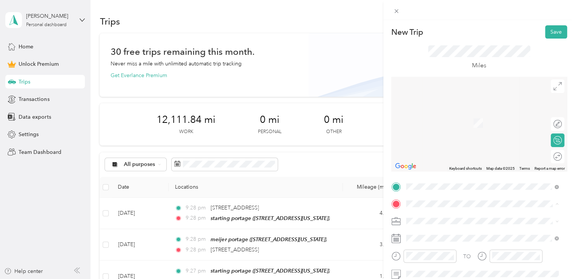
click at [441, 128] on div "starting portage [STREET_ADDRESS][US_STATE]" at bounding box center [482, 119] width 147 height 19
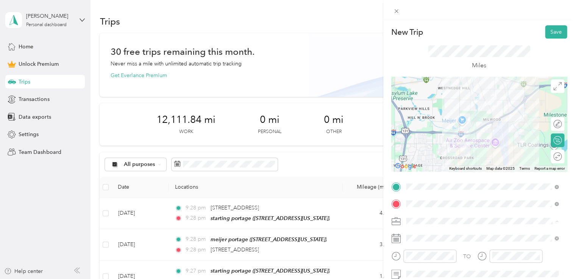
click at [438, 145] on li "Doordash" at bounding box center [482, 141] width 158 height 13
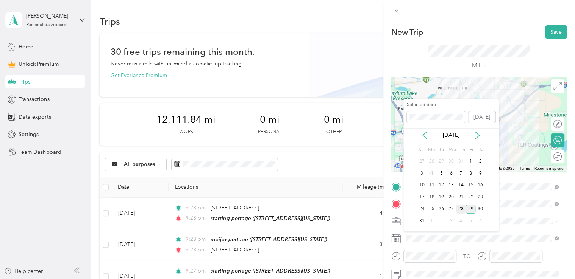
click at [459, 209] on div "28" at bounding box center [461, 209] width 10 height 9
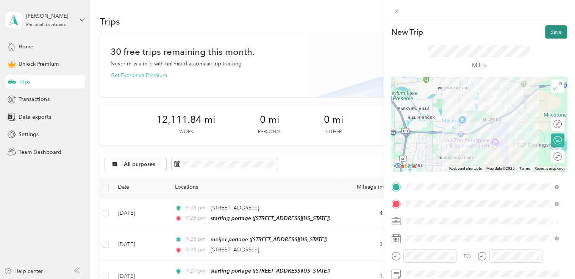
click at [545, 34] on button "Save" at bounding box center [556, 31] width 22 height 13
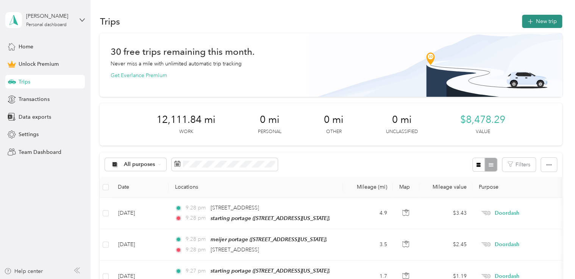
click at [546, 22] on button "New trip" at bounding box center [542, 21] width 40 height 13
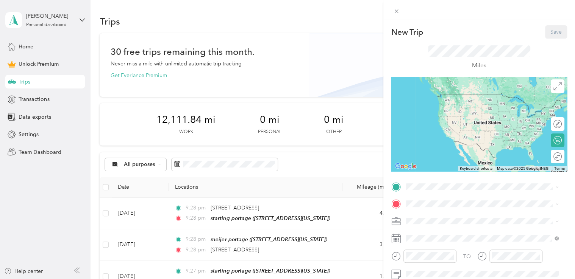
click at [451, 105] on span "[STREET_ADDRESS][US_STATE]" at bounding box center [458, 105] width 76 height 6
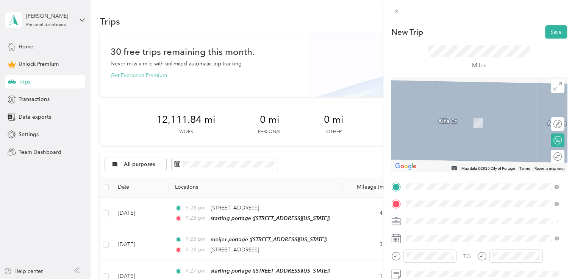
click at [443, 125] on div "dunkin donuts [STREET_ADDRESS][US_STATE]" at bounding box center [458, 119] width 76 height 16
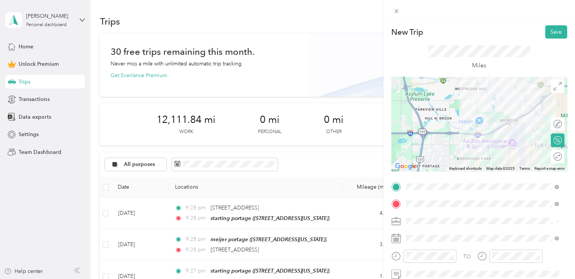
click at [439, 140] on div "Doordash" at bounding box center [482, 142] width 147 height 8
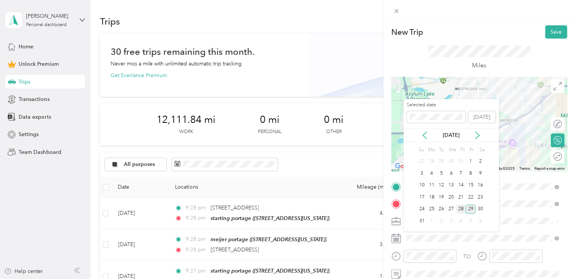
click at [458, 211] on div "28" at bounding box center [461, 209] width 10 height 9
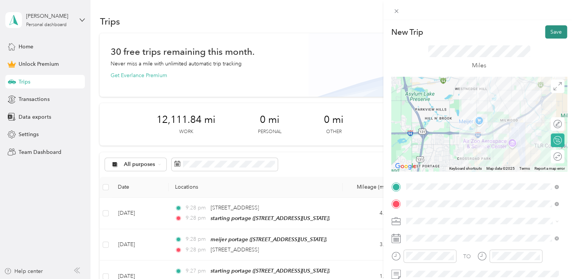
click at [545, 37] on button "Save" at bounding box center [556, 31] width 22 height 13
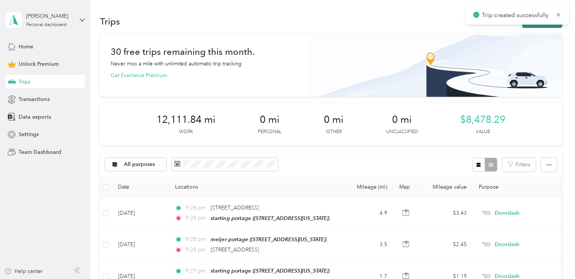
click at [533, 27] on button "New trip" at bounding box center [542, 21] width 40 height 13
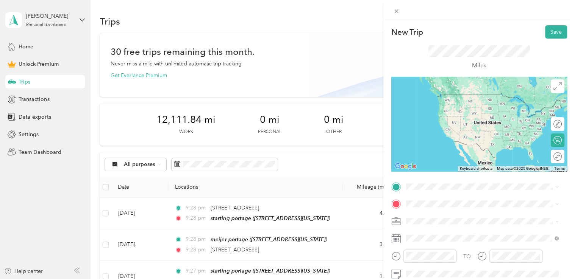
click at [445, 105] on span "[STREET_ADDRESS][US_STATE]" at bounding box center [458, 106] width 76 height 6
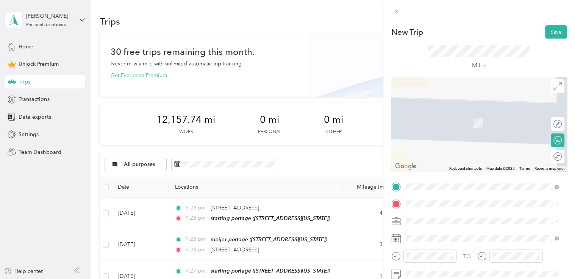
click at [454, 116] on div "mall food court [STREET_ADDRESS][US_STATE]" at bounding box center [458, 117] width 76 height 16
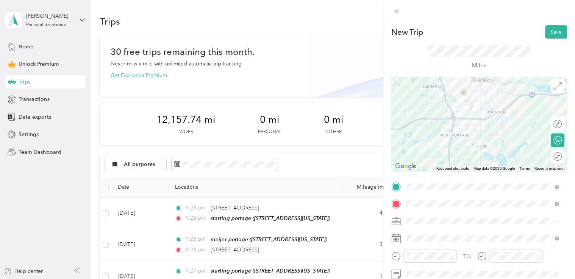
click at [432, 139] on div "Doordash" at bounding box center [482, 142] width 147 height 8
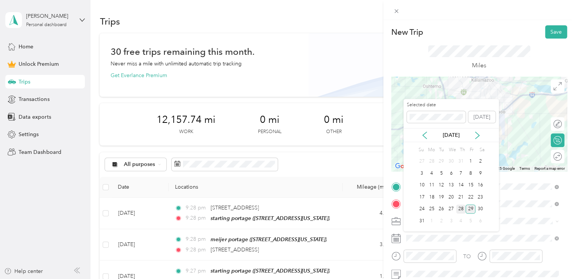
click at [458, 205] on div "28" at bounding box center [461, 209] width 10 height 9
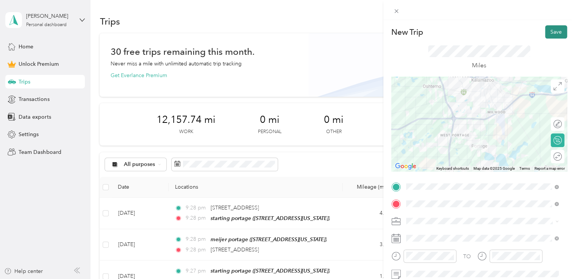
click at [548, 36] on button "Save" at bounding box center [556, 31] width 22 height 13
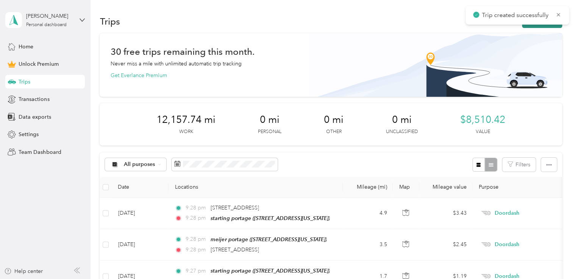
click at [532, 27] on button "New trip" at bounding box center [542, 21] width 40 height 13
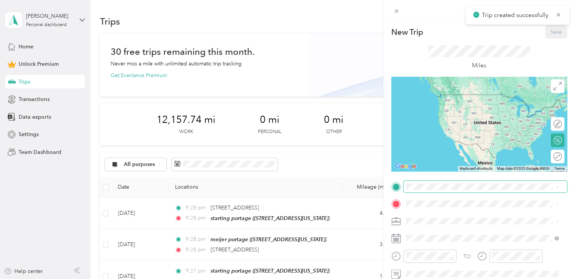
click at [429, 190] on span at bounding box center [485, 187] width 164 height 12
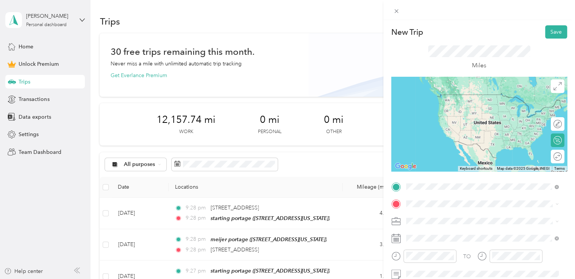
click at [442, 101] on div "mall food court [STREET_ADDRESS][US_STATE]" at bounding box center [458, 102] width 76 height 16
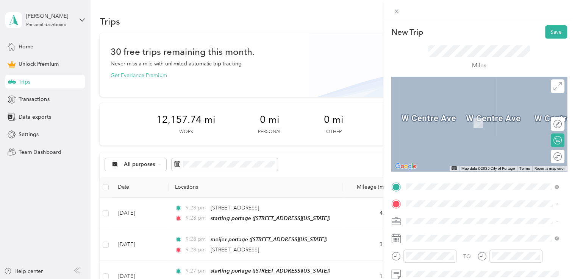
click at [446, 120] on span "[STREET_ADDRESS][US_STATE]" at bounding box center [458, 123] width 76 height 6
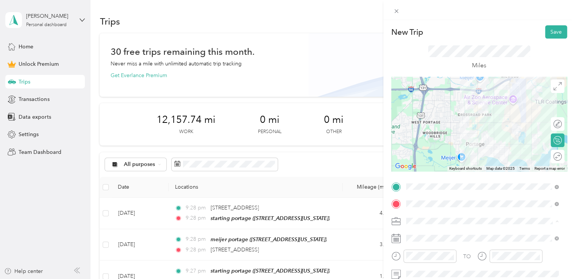
click at [438, 141] on div "Doordash" at bounding box center [482, 142] width 147 height 8
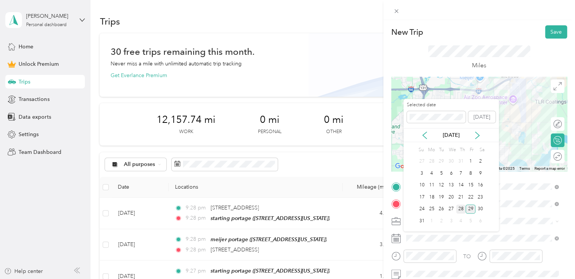
click at [456, 209] on div "28" at bounding box center [461, 209] width 10 height 9
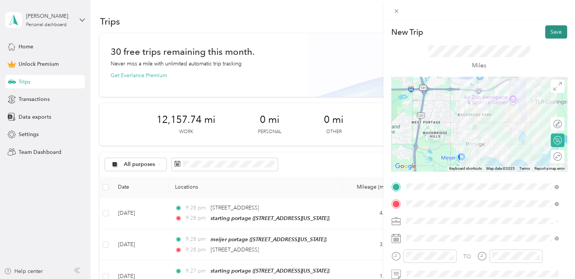
click at [546, 28] on button "Save" at bounding box center [556, 31] width 22 height 13
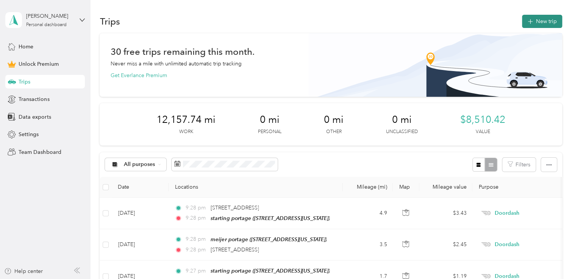
click at [542, 23] on button "New trip" at bounding box center [542, 21] width 40 height 13
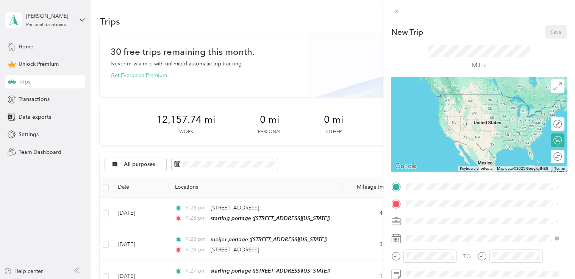
click at [454, 103] on span "[STREET_ADDRESS][US_STATE]" at bounding box center [458, 106] width 76 height 6
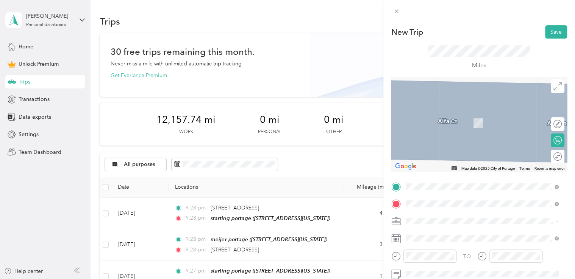
click at [444, 125] on span "[STREET_ADDRESS][US_STATE]" at bounding box center [458, 123] width 76 height 6
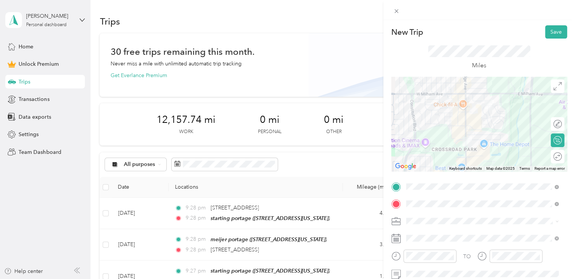
click at [413, 217] on span at bounding box center [485, 221] width 164 height 12
drag, startPoint x: 413, startPoint y: 217, endPoint x: 434, endPoint y: 140, distance: 79.9
click at [434, 140] on div "Doordash" at bounding box center [482, 142] width 147 height 8
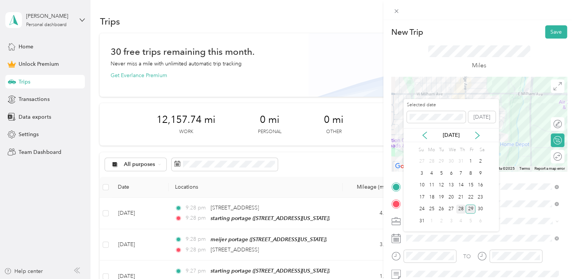
click at [459, 207] on div "28" at bounding box center [461, 209] width 10 height 9
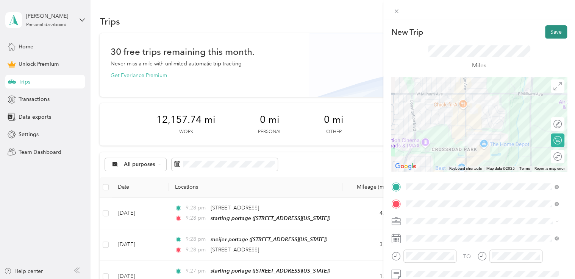
click at [547, 28] on button "Save" at bounding box center [556, 31] width 22 height 13
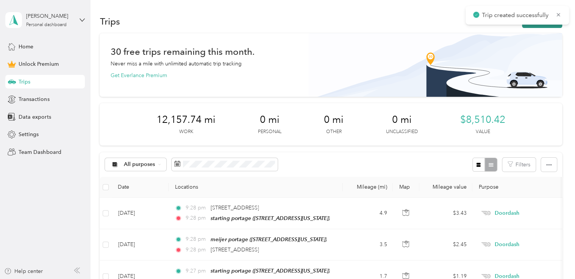
click at [532, 27] on button "New trip" at bounding box center [542, 21] width 40 height 13
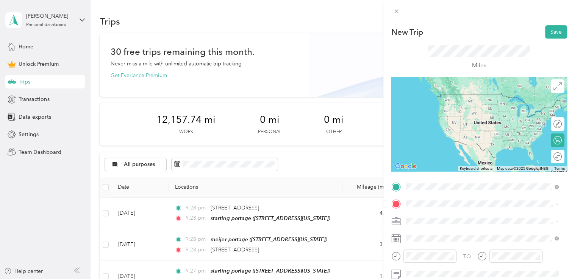
click at [450, 134] on div "starbucks portage [STREET_ADDRESS][US_STATE]" at bounding box center [458, 126] width 76 height 16
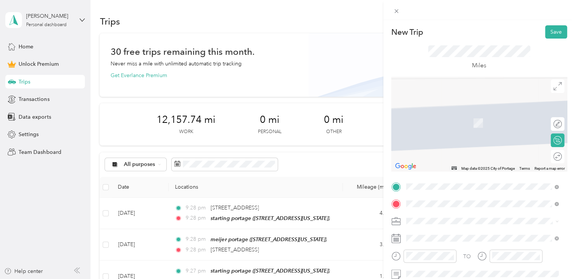
click at [451, 112] on span "[STREET_ADDRESS][US_STATE]" at bounding box center [458, 112] width 76 height 7
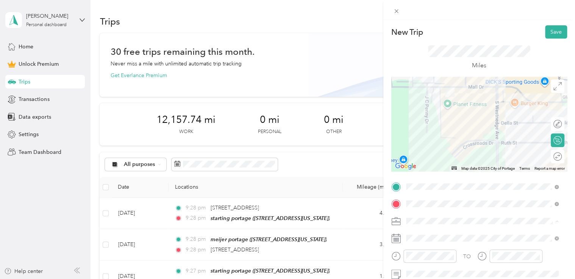
click at [441, 139] on div "Doordash" at bounding box center [482, 142] width 147 height 8
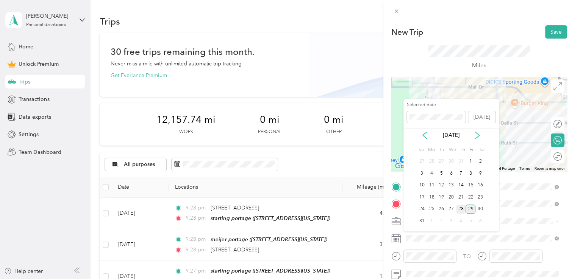
click at [462, 207] on div "28" at bounding box center [461, 209] width 10 height 9
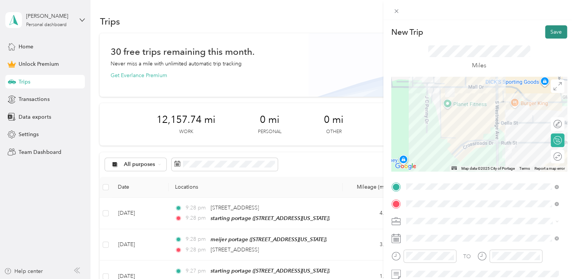
click at [548, 32] on button "Save" at bounding box center [556, 31] width 22 height 13
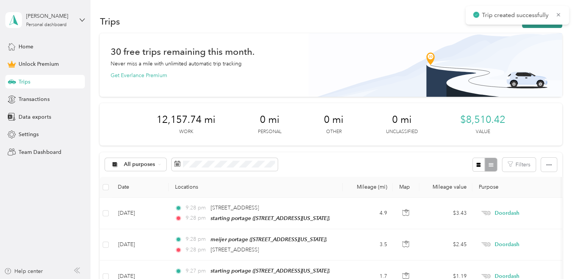
click at [533, 27] on button "New trip" at bounding box center [542, 21] width 40 height 13
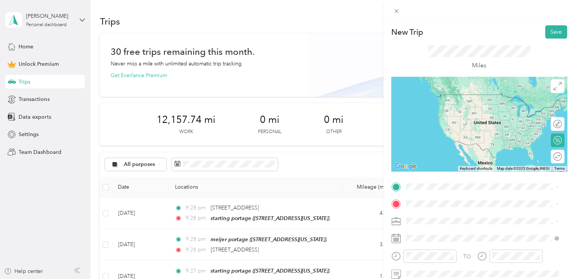
click at [454, 97] on span "[STREET_ADDRESS][US_STATE]" at bounding box center [458, 94] width 76 height 6
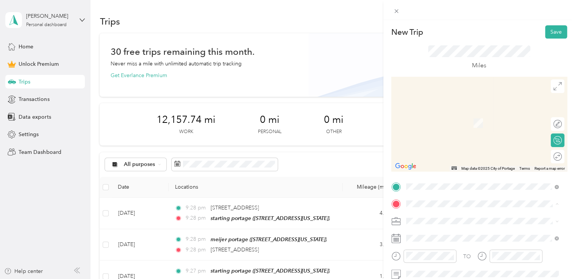
click at [454, 120] on span "[STREET_ADDRESS][US_STATE]" at bounding box center [458, 123] width 76 height 6
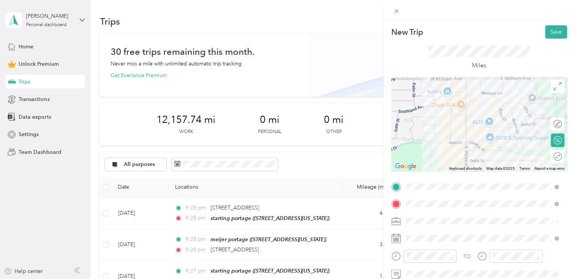
click at [439, 138] on div "Doordash" at bounding box center [482, 142] width 147 height 8
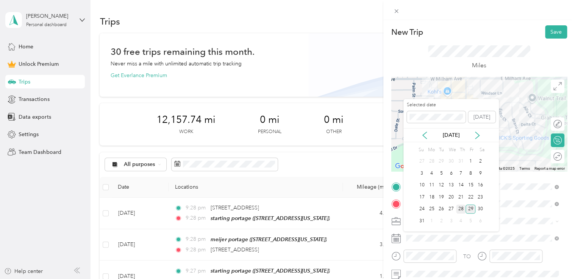
click at [461, 210] on div "28" at bounding box center [461, 209] width 10 height 9
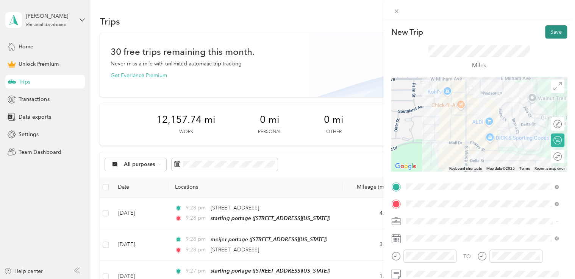
click at [547, 34] on button "Save" at bounding box center [556, 31] width 22 height 13
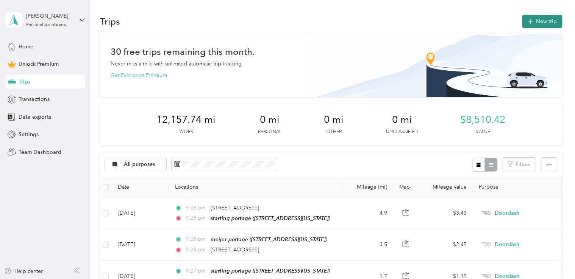
click at [540, 23] on button "New trip" at bounding box center [542, 21] width 40 height 13
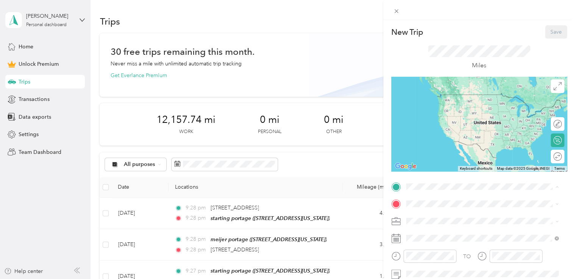
click at [463, 96] on div "starting portage" at bounding box center [458, 97] width 76 height 7
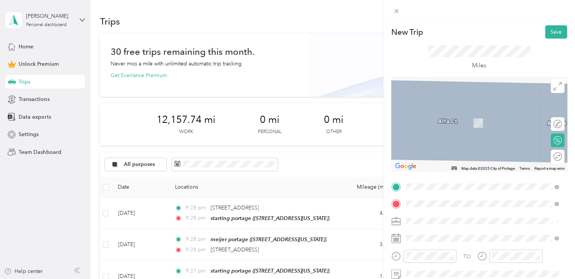
click at [440, 149] on div "[DEMOGRAPHIC_DATA]-fil-a portage [STREET_ADDRESS][US_STATE]" at bounding box center [467, 143] width 94 height 16
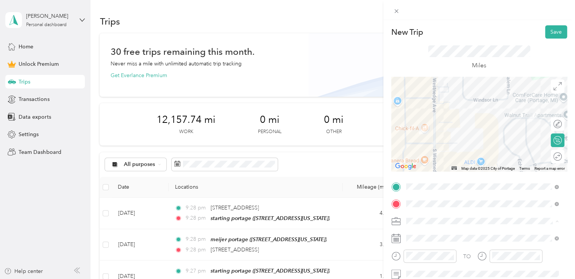
click at [432, 143] on div "Doordash" at bounding box center [482, 142] width 147 height 8
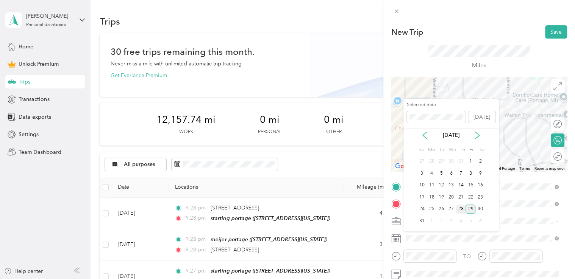
click at [459, 207] on div "28" at bounding box center [461, 209] width 10 height 9
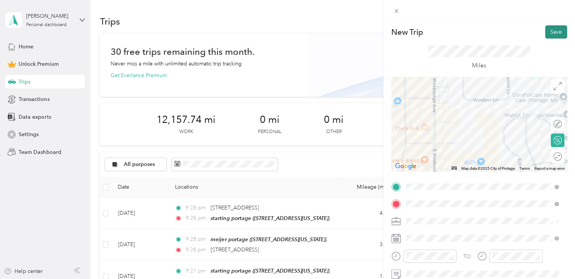
click at [548, 34] on button "Save" at bounding box center [556, 31] width 22 height 13
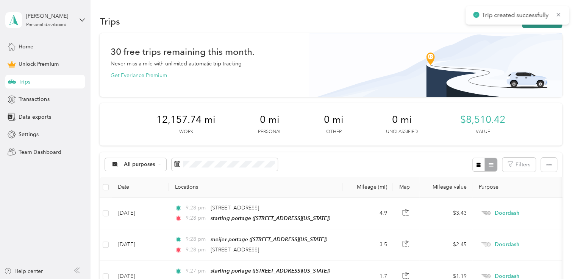
click at [534, 27] on button "New trip" at bounding box center [542, 21] width 40 height 13
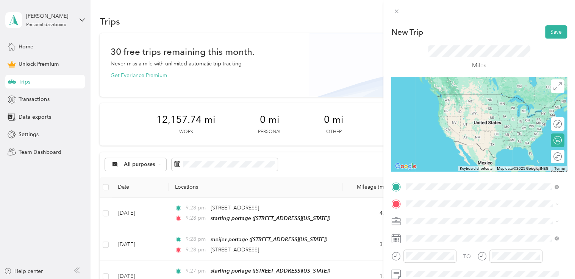
click at [444, 133] on span "[STREET_ADDRESS][US_STATE]" at bounding box center [458, 129] width 76 height 6
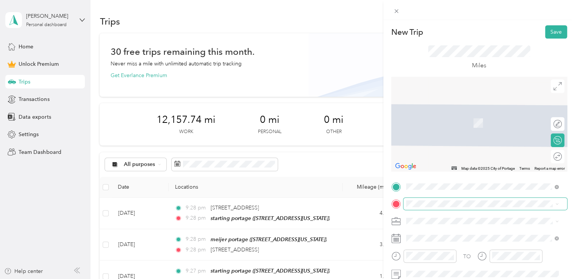
click at [422, 208] on span at bounding box center [485, 204] width 164 height 12
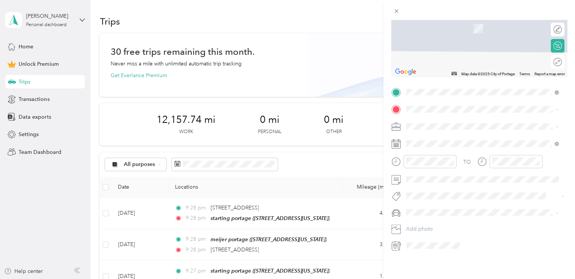
click at [439, 127] on div "[STREET_ADDRESS][US_STATE]" at bounding box center [482, 130] width 147 height 10
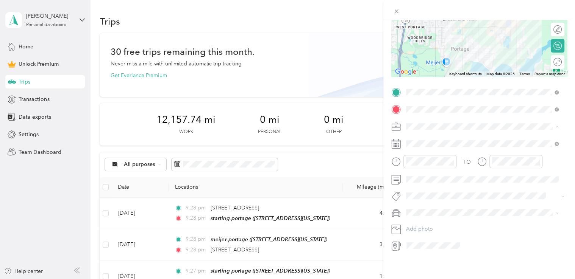
click at [418, 160] on span "Doordash" at bounding box center [421, 161] width 24 height 6
click at [457, 253] on div "28" at bounding box center [461, 254] width 10 height 9
click at [387, 129] on form "New Trip Save This trip cannot be edited because it is either under review, app…" at bounding box center [479, 91] width 192 height 321
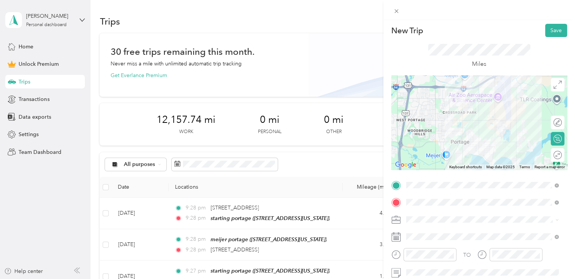
scroll to position [0, 0]
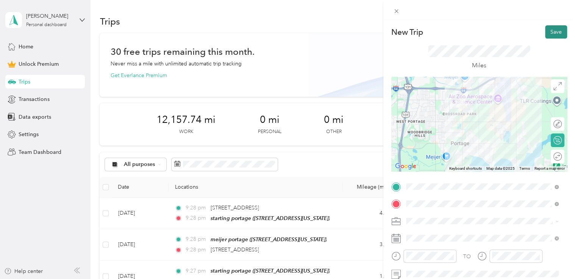
click at [555, 32] on button "Save" at bounding box center [556, 31] width 22 height 13
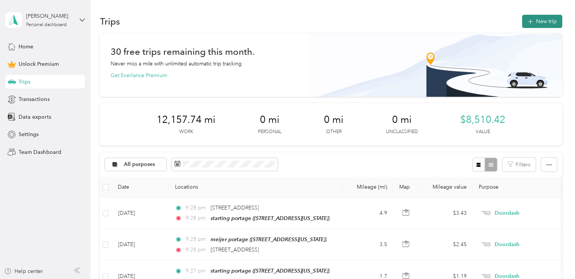
click at [524, 26] on button "New trip" at bounding box center [542, 21] width 40 height 13
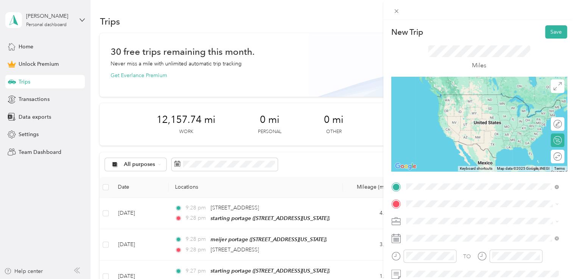
click at [463, 94] on span "[STREET_ADDRESS][US_STATE]" at bounding box center [458, 94] width 76 height 7
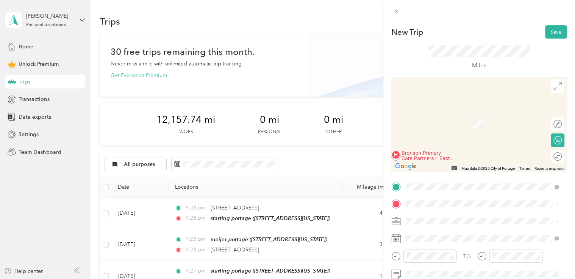
click at [441, 126] on span "[STREET_ADDRESS][US_STATE]" at bounding box center [458, 123] width 76 height 6
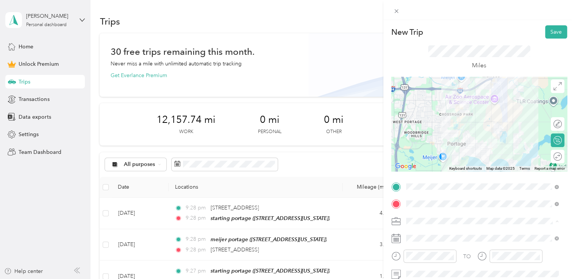
click at [436, 139] on div "Doordash" at bounding box center [482, 142] width 147 height 8
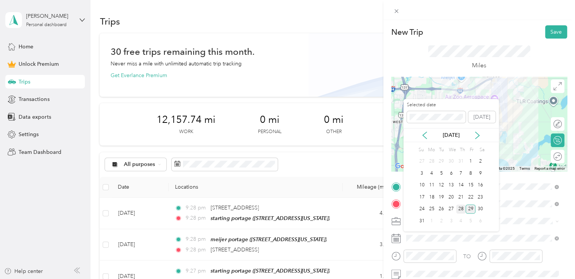
click at [458, 209] on div "28" at bounding box center [461, 209] width 10 height 9
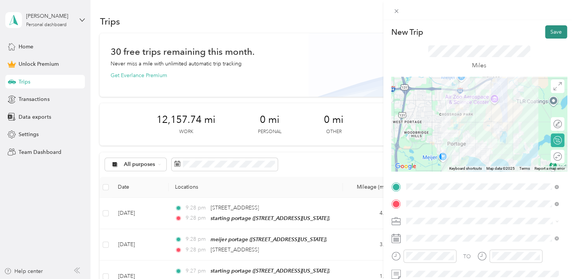
click at [551, 37] on button "Save" at bounding box center [556, 31] width 22 height 13
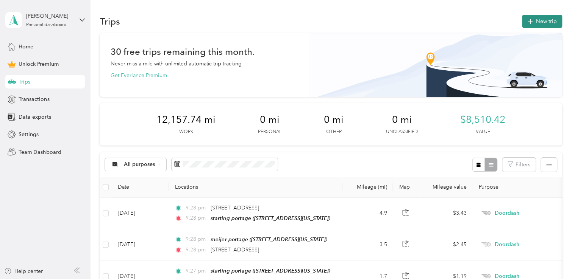
click at [541, 26] on button "New trip" at bounding box center [542, 21] width 40 height 13
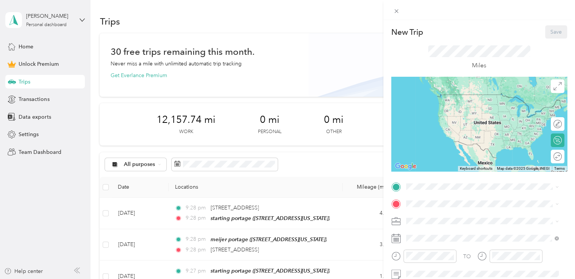
click at [456, 110] on div "starting portage [STREET_ADDRESS][US_STATE]" at bounding box center [458, 102] width 76 height 16
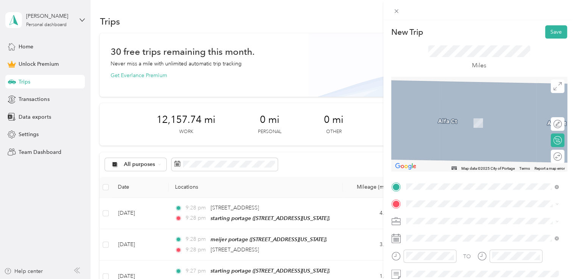
click at [435, 150] on span "[STREET_ADDRESS][US_STATE]" at bounding box center [458, 147] width 76 height 6
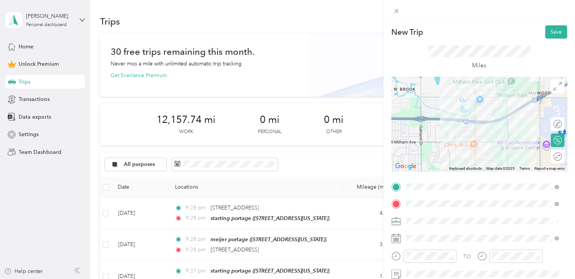
click at [428, 145] on li "Doordash" at bounding box center [482, 140] width 158 height 13
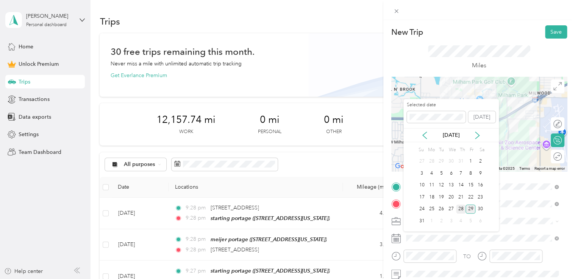
click at [462, 208] on div "28" at bounding box center [461, 209] width 10 height 9
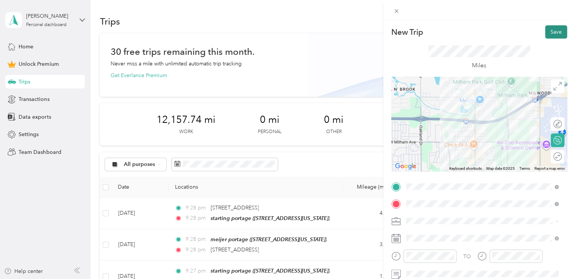
click at [547, 31] on button "Save" at bounding box center [556, 31] width 22 height 13
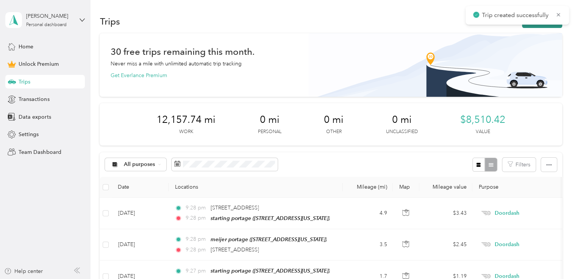
click at [532, 25] on button "New trip" at bounding box center [542, 21] width 40 height 13
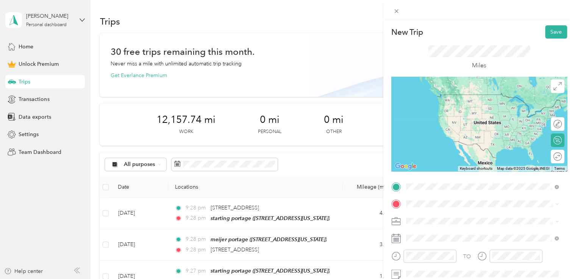
click at [451, 125] on div "aldi portage/kalamazoo [STREET_ADDRESS][US_STATE]" at bounding box center [482, 126] width 147 height 19
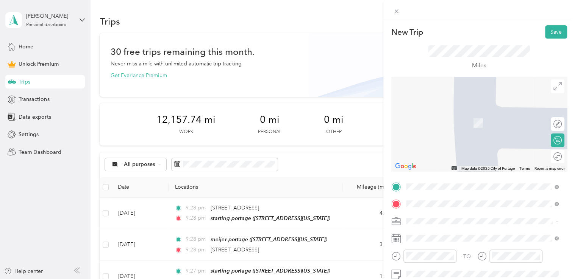
click at [445, 147] on span "[STREET_ADDRESS][US_STATE]" at bounding box center [458, 143] width 76 height 7
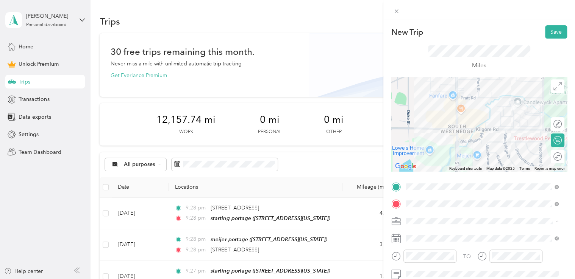
click at [439, 142] on div "Doordash" at bounding box center [482, 142] width 147 height 8
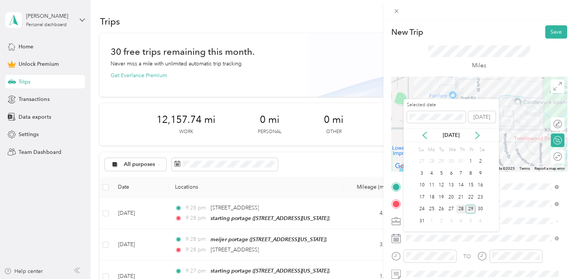
click at [462, 209] on div "28" at bounding box center [461, 209] width 10 height 9
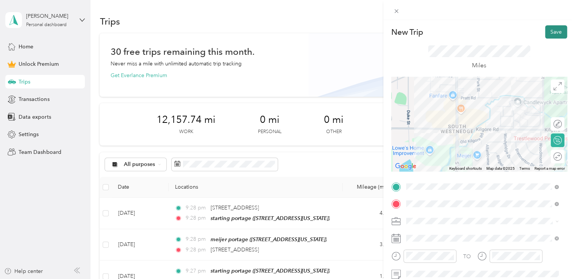
click at [548, 33] on button "Save" at bounding box center [556, 31] width 22 height 13
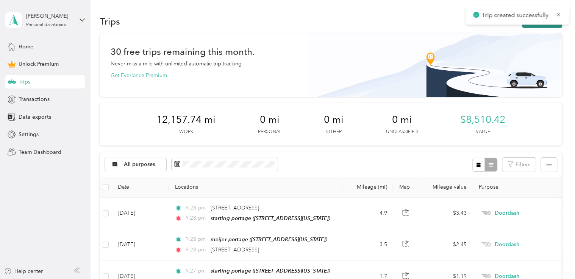
click at [532, 26] on button "New trip" at bounding box center [542, 21] width 40 height 13
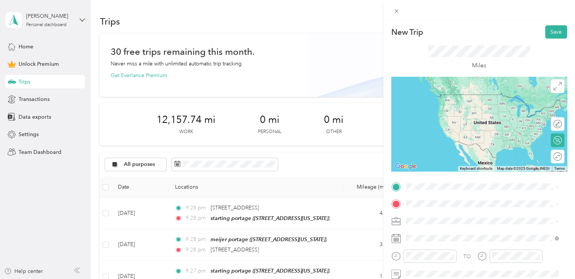
click at [448, 128] on span "[STREET_ADDRESS][US_STATE]" at bounding box center [458, 125] width 76 height 7
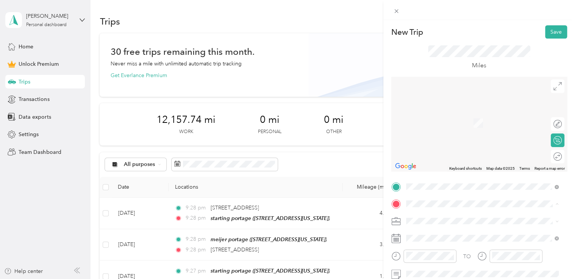
click at [445, 117] on strong "starting portage" at bounding box center [440, 114] width 41 height 7
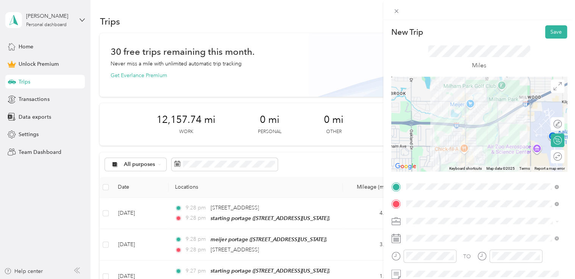
click at [439, 140] on div "Doordash" at bounding box center [482, 141] width 147 height 8
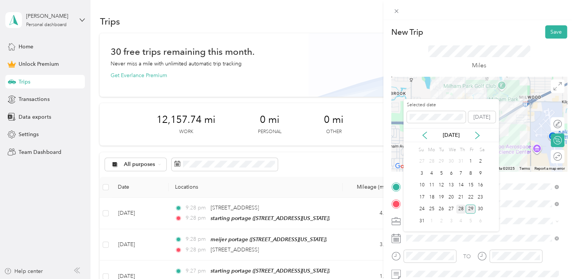
click at [458, 209] on div "28" at bounding box center [461, 209] width 10 height 9
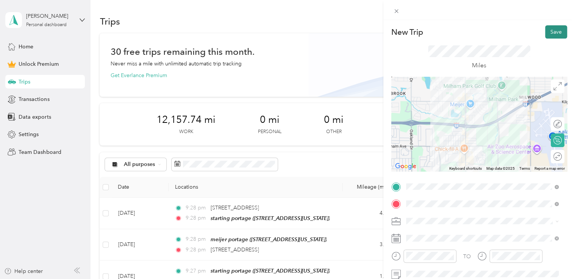
click at [546, 34] on button "Save" at bounding box center [556, 31] width 22 height 13
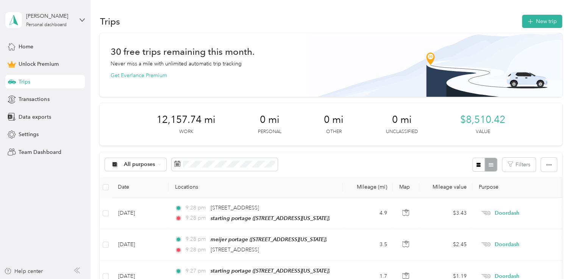
click at [542, 28] on div "Trips New trip" at bounding box center [331, 21] width 462 height 16
click at [542, 23] on button "New trip" at bounding box center [542, 21] width 40 height 13
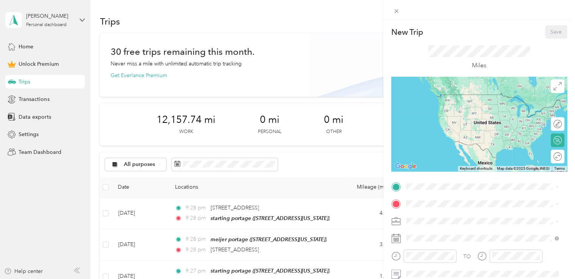
click at [456, 110] on div "starting portage [STREET_ADDRESS][US_STATE]" at bounding box center [458, 102] width 76 height 16
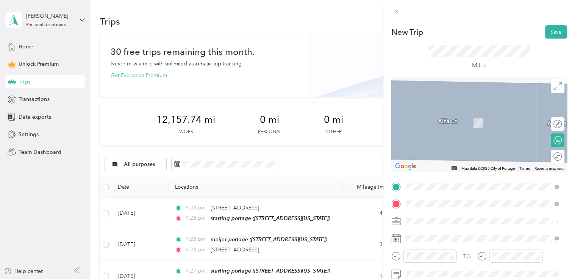
click at [440, 120] on div "mcdonalds sprinkle road [STREET_ADDRESS][US_STATE]" at bounding box center [458, 122] width 76 height 16
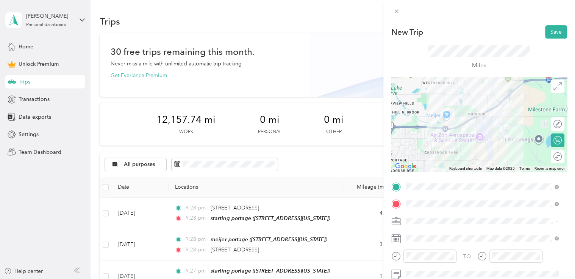
click at [430, 144] on li "Doordash" at bounding box center [482, 141] width 158 height 13
click at [550, 34] on button "Save" at bounding box center [556, 31] width 22 height 13
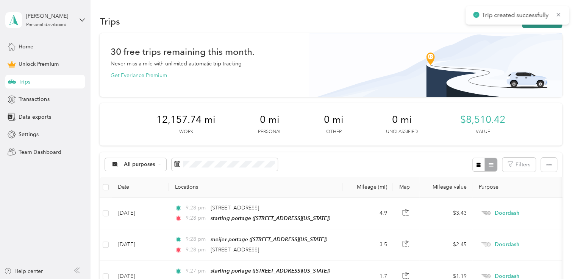
click at [530, 25] on button "New trip" at bounding box center [542, 21] width 40 height 13
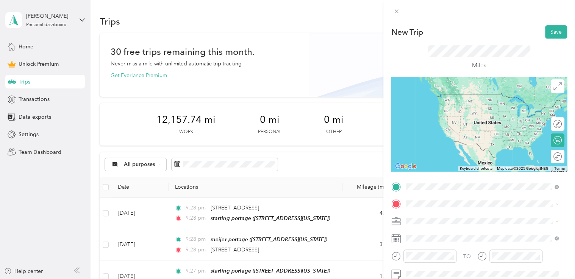
click at [440, 158] on div "mcdonalds sprinkle road [STREET_ADDRESS][US_STATE]" at bounding box center [458, 150] width 76 height 16
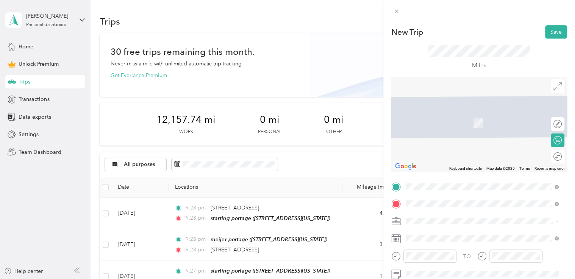
click at [438, 117] on div "[STREET_ADDRESS][US_STATE]" at bounding box center [482, 112] width 147 height 10
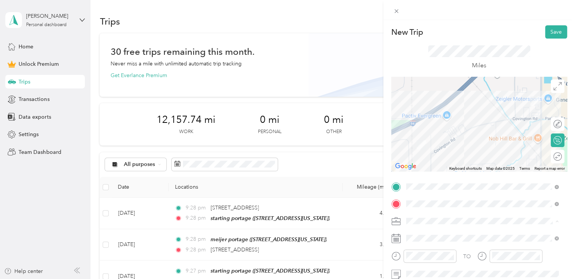
click at [434, 139] on div "Doordash" at bounding box center [482, 142] width 147 height 8
click at [545, 34] on button "Save" at bounding box center [556, 31] width 22 height 13
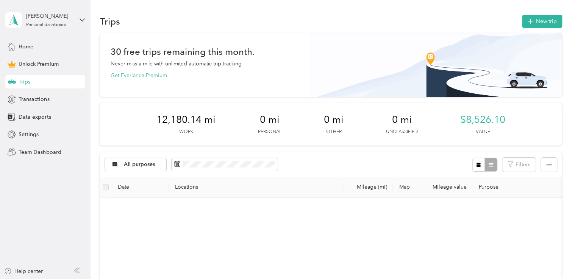
click at [303, 170] on div "All purposes Filters" at bounding box center [331, 165] width 462 height 25
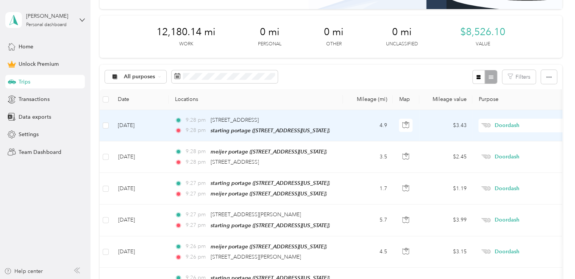
scroll to position [61, 0]
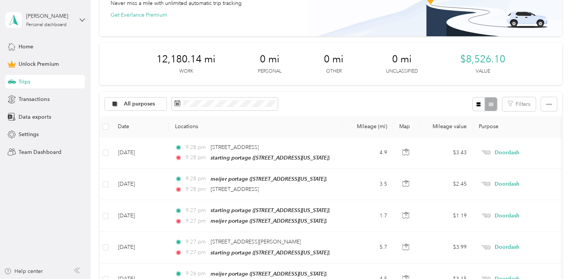
click at [301, 96] on div "All purposes Filters" at bounding box center [331, 104] width 462 height 25
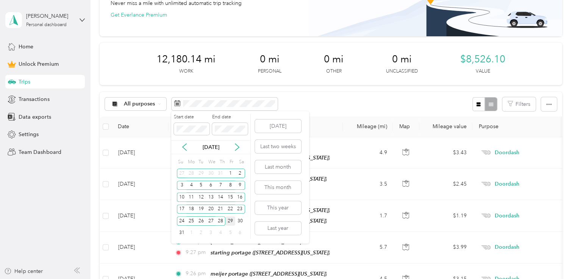
click at [232, 220] on div "29" at bounding box center [230, 221] width 10 height 9
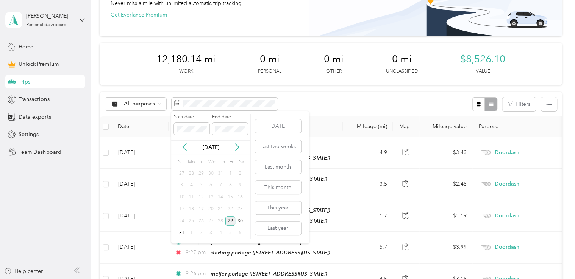
click at [228, 223] on div "29" at bounding box center [230, 221] width 10 height 9
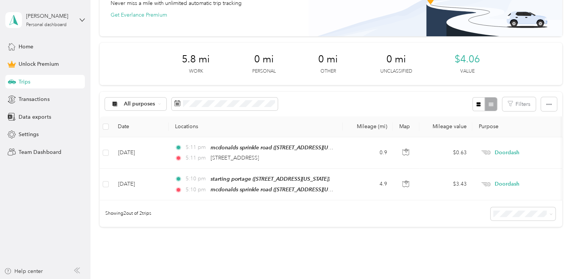
click at [306, 100] on div "All purposes Filters" at bounding box center [331, 104] width 462 height 25
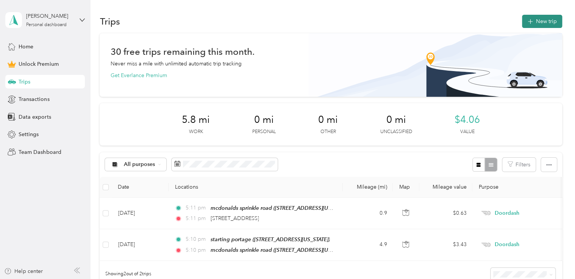
click at [536, 21] on button "New trip" at bounding box center [542, 21] width 40 height 13
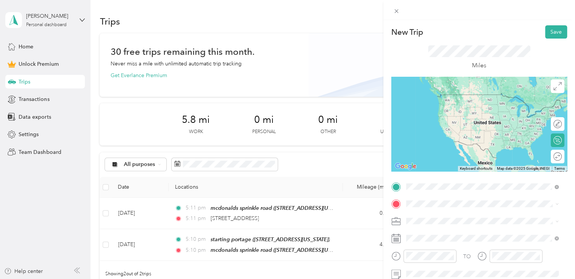
click at [451, 98] on span "[STREET_ADDRESS][US_STATE]" at bounding box center [458, 94] width 76 height 7
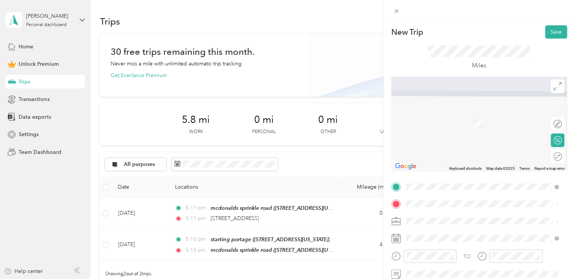
click at [446, 123] on span "[STREET_ADDRESS][US_STATE]" at bounding box center [458, 123] width 76 height 6
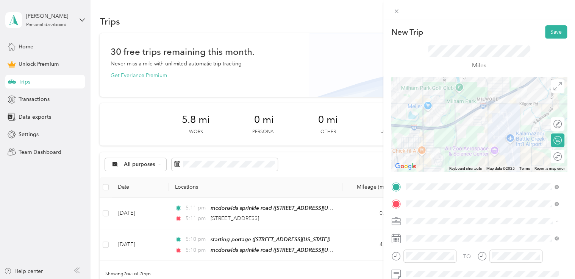
click at [438, 139] on div "Doordash" at bounding box center [482, 142] width 147 height 8
click at [547, 32] on button "Save" at bounding box center [556, 31] width 22 height 13
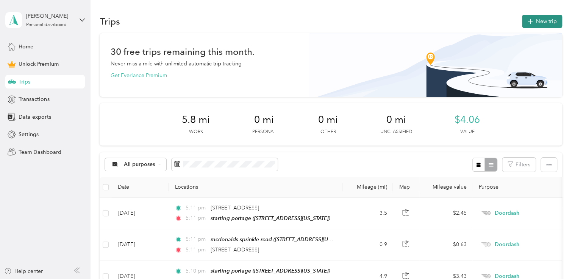
click at [541, 19] on button "New trip" at bounding box center [542, 21] width 40 height 13
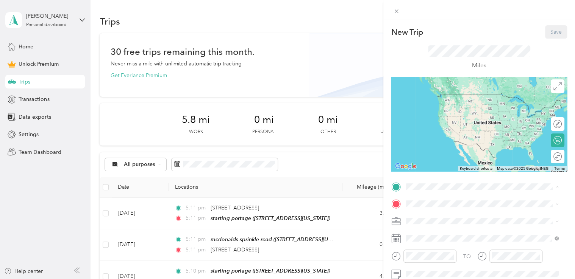
click at [451, 98] on strong "starting portage" at bounding box center [440, 97] width 41 height 7
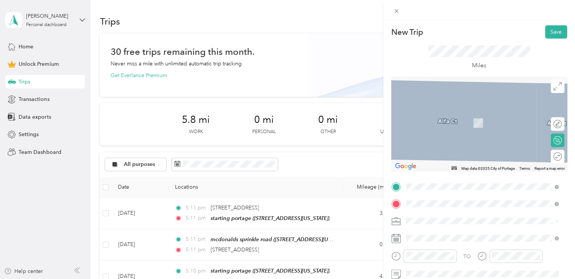
click at [435, 124] on span "[STREET_ADDRESS][US_STATE]" at bounding box center [458, 123] width 76 height 6
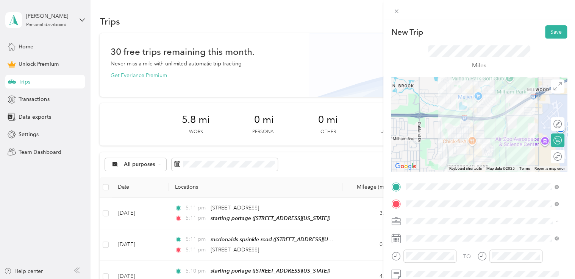
click at [435, 136] on li "Doordash" at bounding box center [482, 141] width 158 height 13
click at [548, 37] on button "Save" at bounding box center [556, 31] width 22 height 13
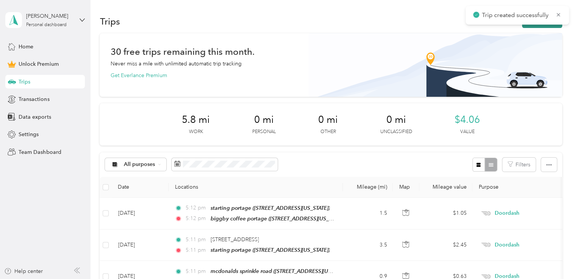
click at [530, 25] on button "New trip" at bounding box center [542, 21] width 40 height 13
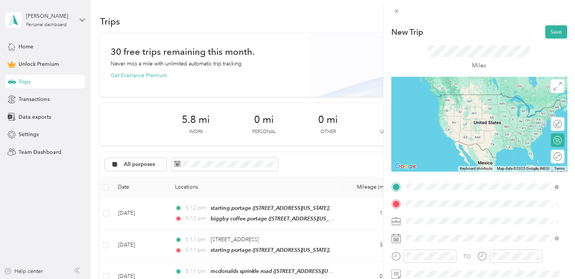
click at [452, 101] on div "biggby coffee portage 5132 South Westnedge Avenue, Portage, 49002, Portage, Mic…" at bounding box center [458, 102] width 76 height 16
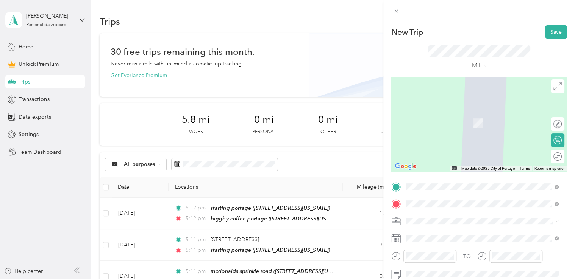
click at [451, 117] on div "6024 South Westnedge Avenue Portage, Michigan 49002, United States" at bounding box center [482, 112] width 147 height 10
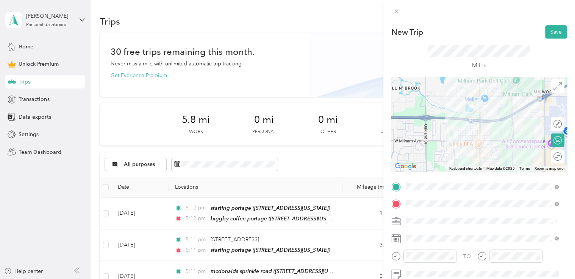
click at [434, 139] on div "Doordash" at bounding box center [482, 142] width 147 height 8
click at [552, 32] on button "Save" at bounding box center [556, 31] width 22 height 13
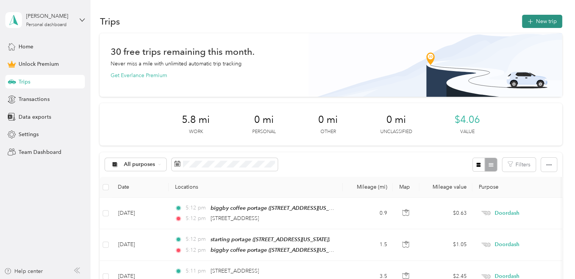
click at [532, 27] on button "New trip" at bounding box center [542, 21] width 40 height 13
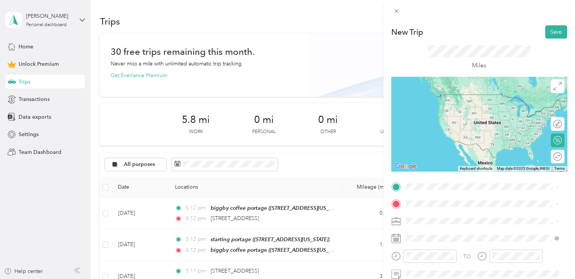
click at [444, 215] on span "6024 South Westnedge Avenue Portage, Michigan 49002, United States" at bounding box center [458, 211] width 76 height 7
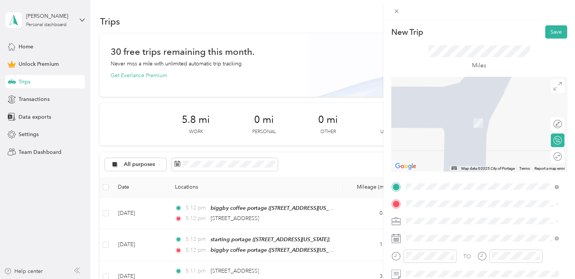
click at [435, 123] on span "[STREET_ADDRESS][US_STATE]" at bounding box center [458, 123] width 76 height 6
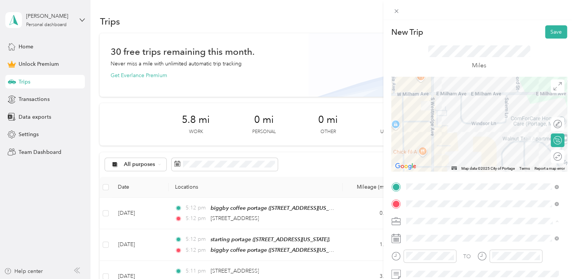
click at [434, 137] on li "Doordash" at bounding box center [482, 141] width 158 height 13
click at [554, 31] on button "Save" at bounding box center [556, 31] width 22 height 13
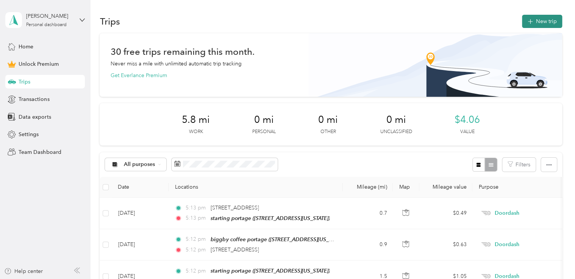
click at [547, 22] on button "New trip" at bounding box center [542, 21] width 40 height 13
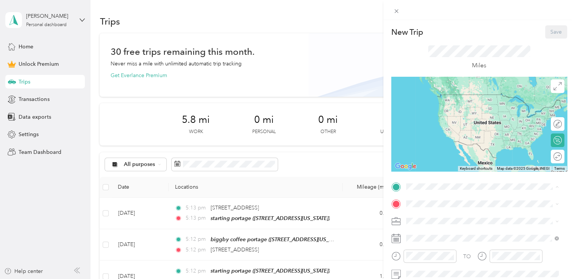
click at [462, 109] on div "starting portage [STREET_ADDRESS][US_STATE]" at bounding box center [458, 102] width 76 height 16
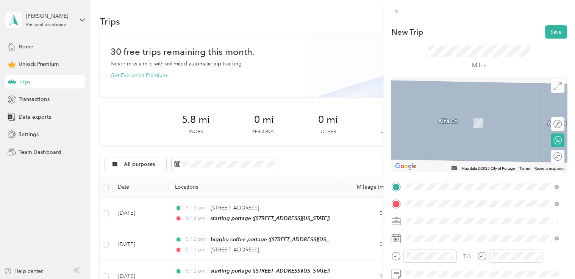
click at [447, 125] on div "tropical smoothie cafe portage 230 West Milham Road, Portage, 49002, Portage, M…" at bounding box center [479, 119] width 118 height 16
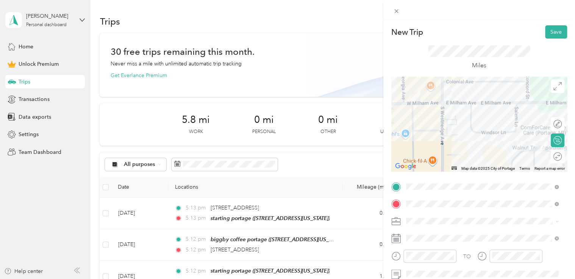
click at [432, 142] on div "Doordash" at bounding box center [482, 142] width 147 height 8
click at [545, 32] on button "Save" at bounding box center [556, 31] width 22 height 13
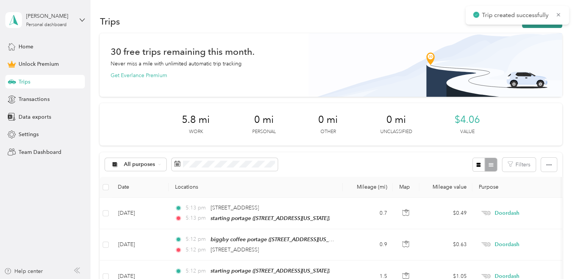
click at [528, 26] on icon "button" at bounding box center [530, 21] width 9 height 9
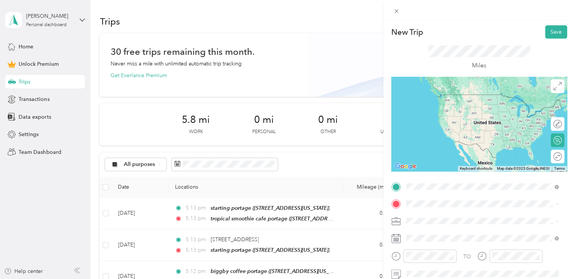
click at [465, 106] on span "230 West Milham Road, Portage, 49002, Portage, Michigan, United States" at bounding box center [479, 106] width 118 height 6
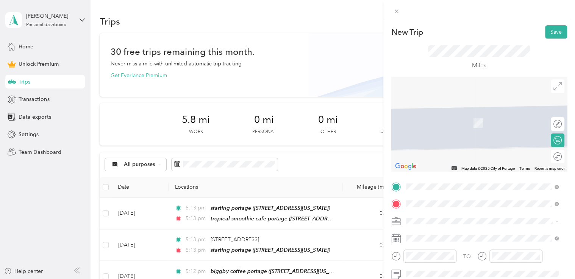
click at [453, 115] on span "1815 Palmer Avenue Kalamazoo, Michigan 49001, United States" at bounding box center [479, 112] width 118 height 7
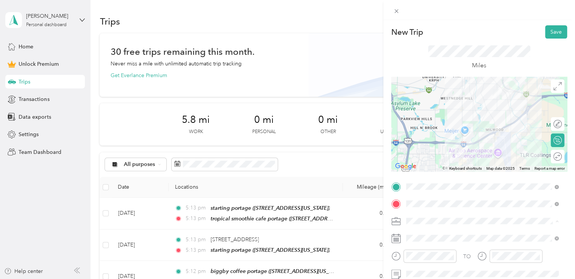
click at [439, 139] on div "Doordash" at bounding box center [482, 142] width 147 height 8
click at [545, 28] on button "Save" at bounding box center [556, 31] width 22 height 13
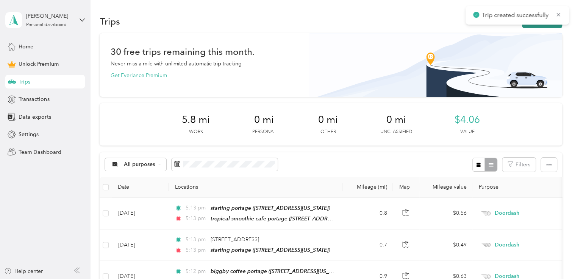
click at [536, 25] on button "New trip" at bounding box center [542, 21] width 40 height 13
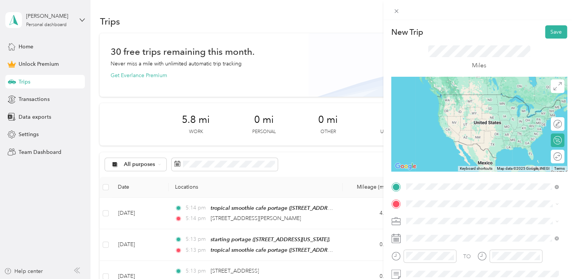
click at [456, 98] on span "1815 Palmer Avenue Kalamazoo, Michigan 49001, United States" at bounding box center [479, 94] width 118 height 7
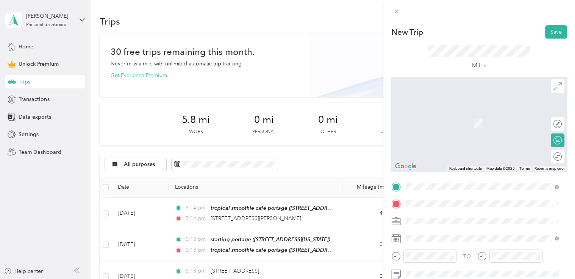
click at [439, 122] on span "[STREET_ADDRESS][US_STATE]" at bounding box center [458, 123] width 76 height 6
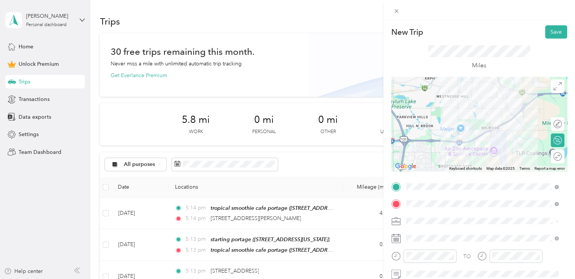
click at [440, 142] on div "Doordash" at bounding box center [482, 140] width 147 height 8
click at [545, 31] on button "Save" at bounding box center [556, 31] width 22 height 13
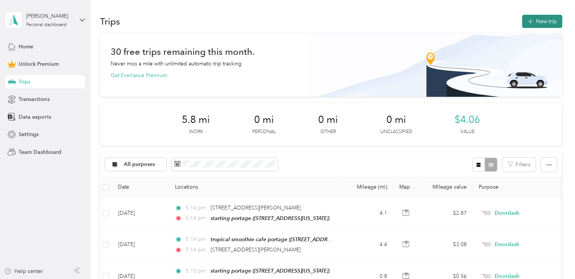
click at [545, 18] on button "New trip" at bounding box center [542, 21] width 40 height 13
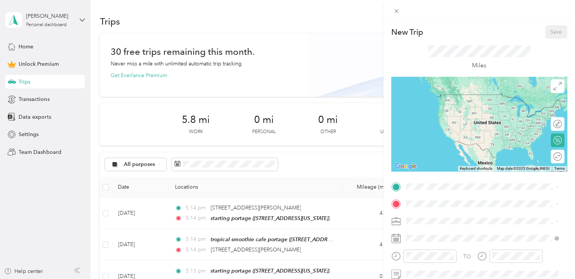
click at [463, 104] on span "[STREET_ADDRESS][US_STATE]" at bounding box center [458, 106] width 76 height 6
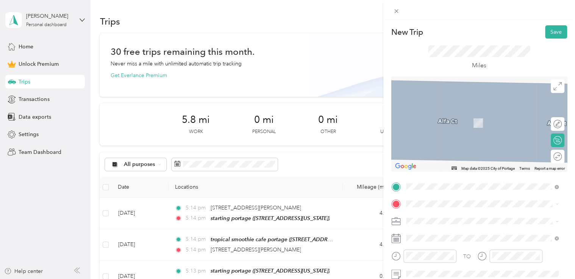
click at [442, 149] on div "burger king portage 6415 South Westnedge Avenue, Portage, 49002, Portage, Michi…" at bounding box center [458, 143] width 76 height 16
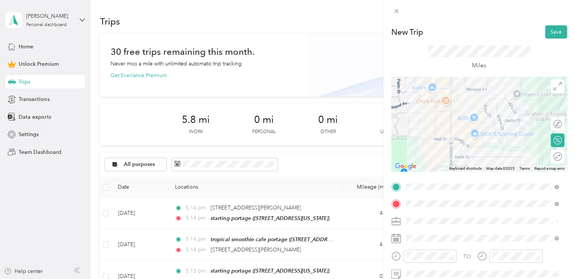
click at [435, 145] on li "Doordash" at bounding box center [482, 141] width 158 height 13
click at [548, 30] on button "Save" at bounding box center [556, 31] width 22 height 13
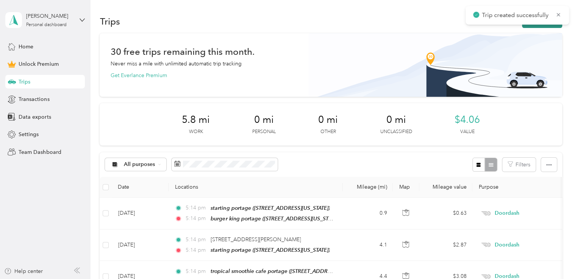
click at [524, 27] on button "New trip" at bounding box center [542, 21] width 40 height 13
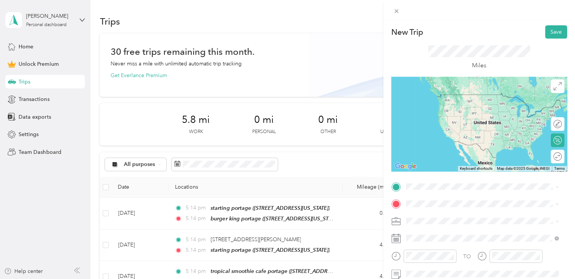
click at [448, 131] on div "burger king portage 6415 South Westnedge Avenue, Portage, 49002, Portage, Michi…" at bounding box center [458, 125] width 76 height 16
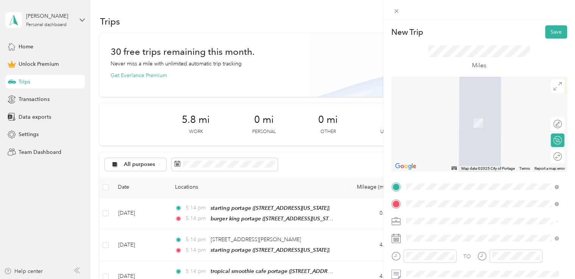
click at [438, 176] on span "221 Admiral Avenue Portage, Michigan 49002, United States" at bounding box center [458, 172] width 76 height 7
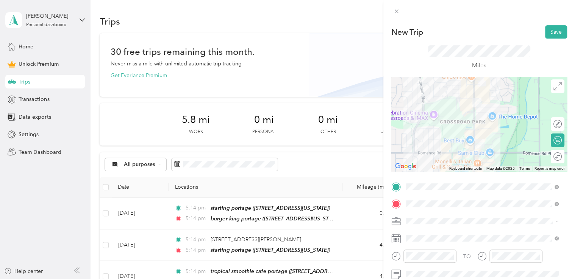
click at [438, 142] on div "Doordash" at bounding box center [482, 142] width 147 height 8
click at [546, 33] on button "Save" at bounding box center [556, 31] width 22 height 13
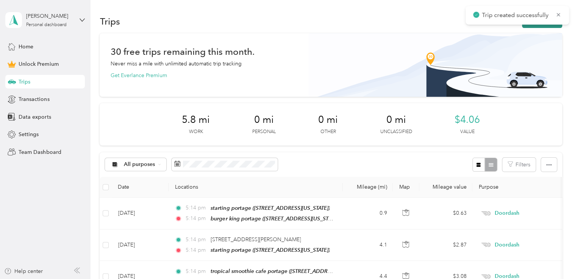
click at [528, 26] on button "New trip" at bounding box center [542, 21] width 40 height 13
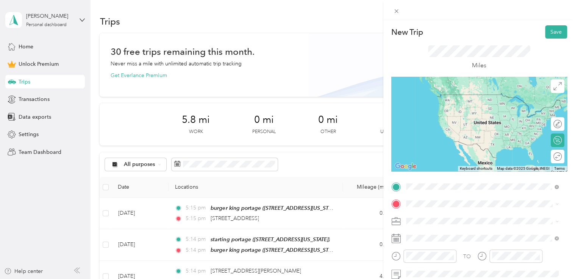
click at [443, 249] on span "221 Admiral Avenue Portage, Michigan 49002, United States" at bounding box center [458, 245] width 76 height 7
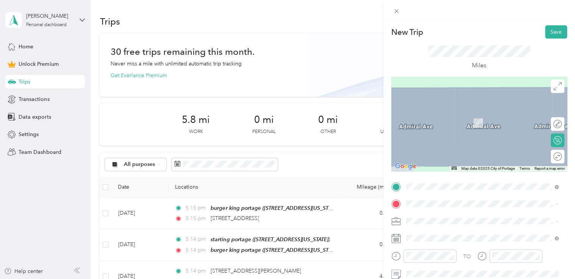
click at [444, 121] on span "[STREET_ADDRESS][US_STATE]" at bounding box center [458, 123] width 76 height 6
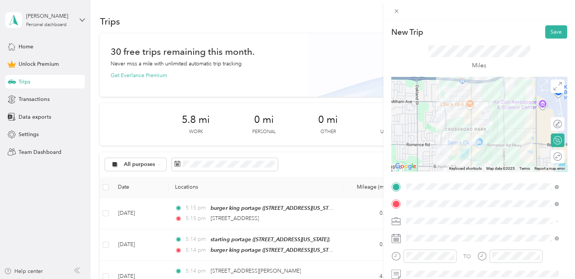
click at [442, 142] on div "Doordash" at bounding box center [482, 141] width 147 height 8
click at [546, 34] on button "Save" at bounding box center [556, 31] width 22 height 13
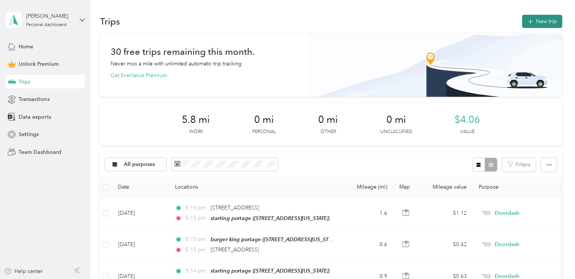
click at [536, 22] on button "New trip" at bounding box center [542, 21] width 40 height 13
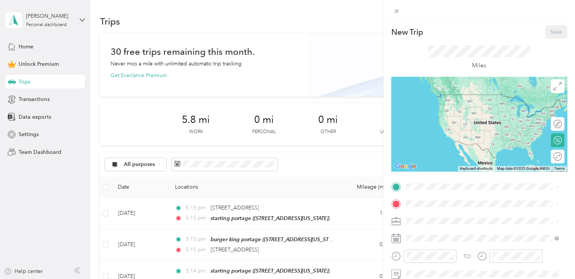
click at [457, 110] on div "starting portage [STREET_ADDRESS][US_STATE]" at bounding box center [458, 102] width 76 height 16
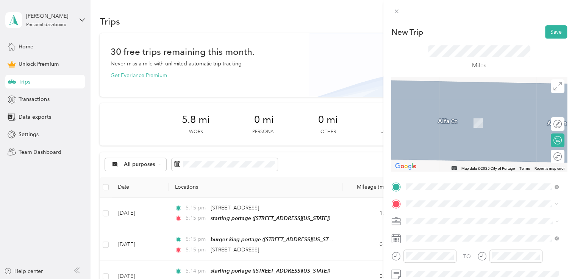
click at [441, 121] on span "[STREET_ADDRESS][US_STATE]" at bounding box center [458, 123] width 76 height 6
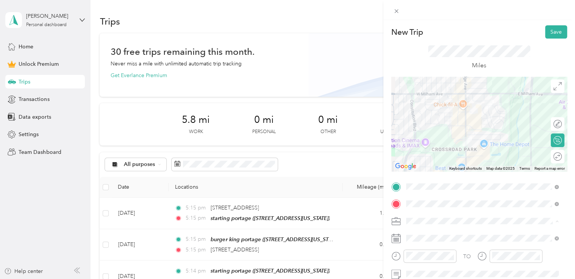
click at [426, 139] on span "Doordash" at bounding box center [421, 142] width 24 height 6
click at [545, 30] on button "Save" at bounding box center [556, 31] width 22 height 13
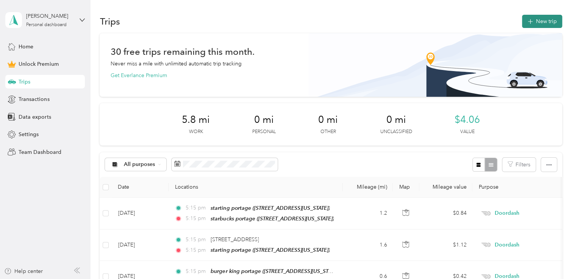
click at [530, 18] on span "button" at bounding box center [530, 21] width 6 height 6
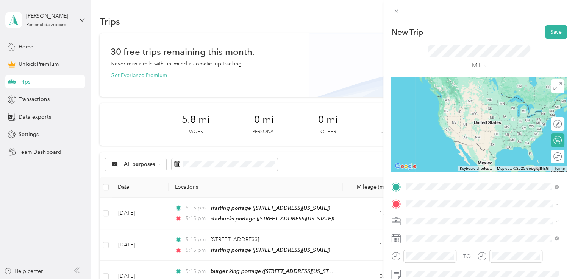
click at [455, 105] on span "[STREET_ADDRESS][US_STATE]" at bounding box center [458, 106] width 76 height 6
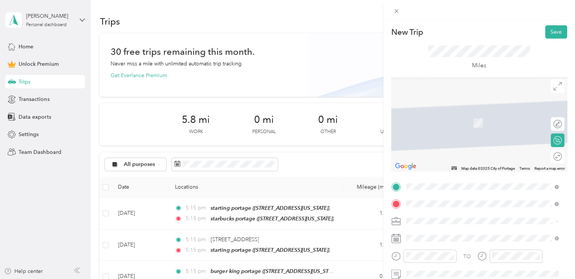
click at [447, 115] on span "2643 Sleepy Hollow Drive Portage, Michigan 49024, United States" at bounding box center [458, 112] width 76 height 7
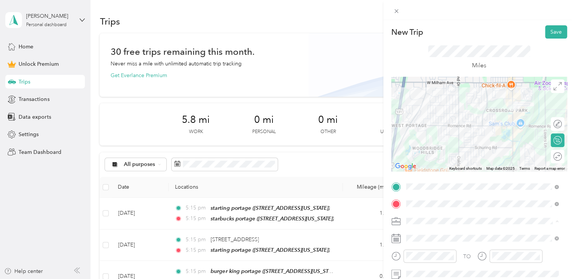
click at [437, 141] on div "Doordash" at bounding box center [482, 142] width 147 height 8
click at [546, 30] on button "Save" at bounding box center [556, 31] width 22 height 13
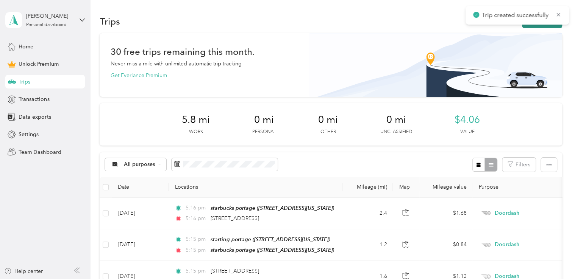
click at [526, 27] on button "New trip" at bounding box center [542, 21] width 40 height 13
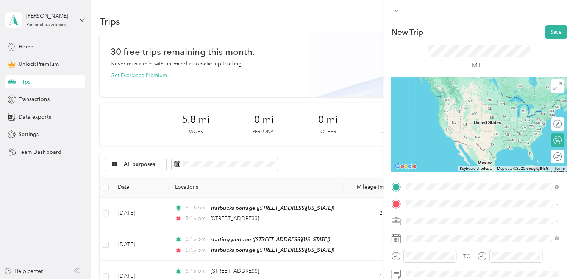
click at [449, 93] on span "2643 Sleepy Hollow Drive Portage, Michigan 49024, United States" at bounding box center [458, 94] width 76 height 7
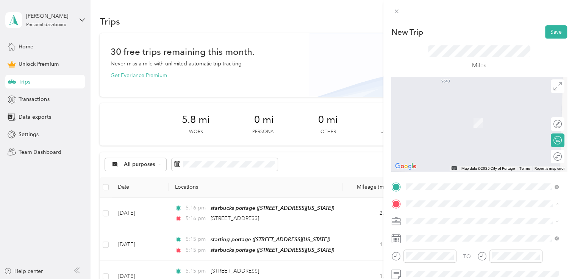
click at [434, 126] on span "[STREET_ADDRESS][US_STATE]" at bounding box center [458, 123] width 76 height 6
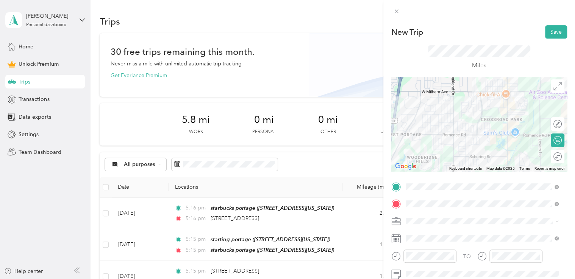
click at [442, 139] on div "Doordash" at bounding box center [482, 142] width 147 height 8
click at [549, 30] on button "Save" at bounding box center [556, 31] width 22 height 13
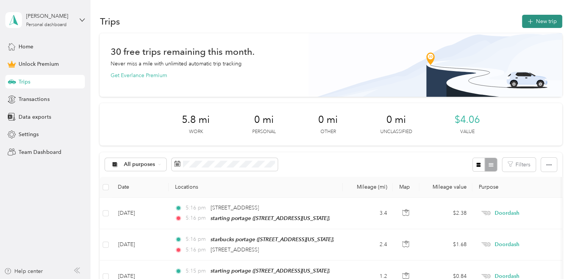
click at [535, 23] on button "New trip" at bounding box center [542, 21] width 40 height 13
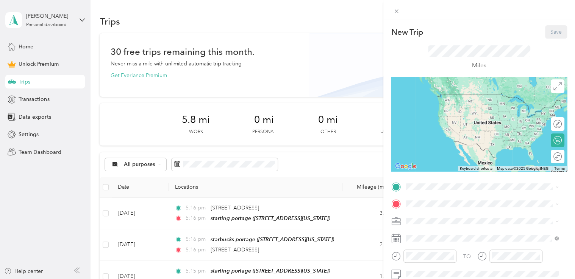
click at [451, 106] on span "[STREET_ADDRESS][US_STATE]" at bounding box center [458, 106] width 76 height 6
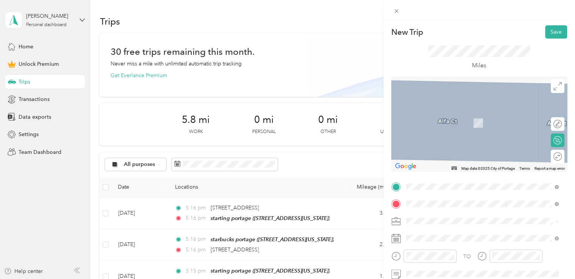
click at [439, 118] on div "[DEMOGRAPHIC_DATA]-fil-a portage [STREET_ADDRESS][US_STATE]" at bounding box center [467, 119] width 94 height 16
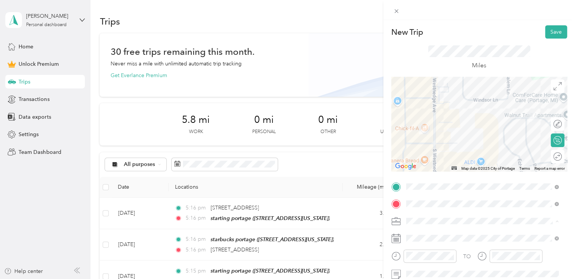
click at [440, 141] on div "Doordash" at bounding box center [482, 142] width 147 height 8
click at [552, 30] on button "Save" at bounding box center [556, 31] width 22 height 13
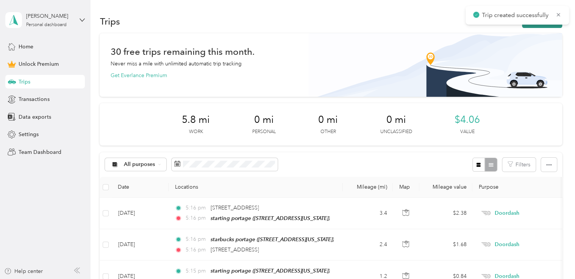
click at [532, 26] on button "New trip" at bounding box center [542, 21] width 40 height 13
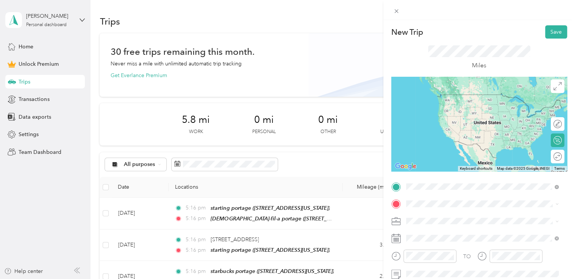
click at [450, 103] on span "[STREET_ADDRESS][US_STATE]" at bounding box center [458, 106] width 76 height 6
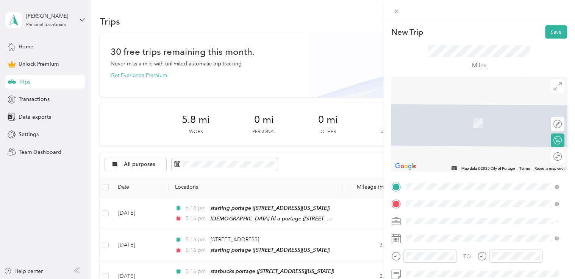
click at [438, 123] on span "6380 Newport Road Portage, Michigan 49002, United States" at bounding box center [458, 120] width 76 height 7
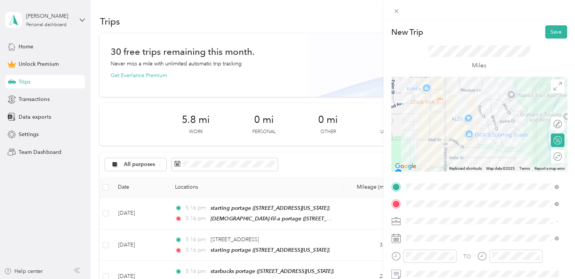
click at [433, 140] on div "Doordash" at bounding box center [482, 142] width 147 height 8
click at [550, 27] on button "Save" at bounding box center [556, 31] width 22 height 13
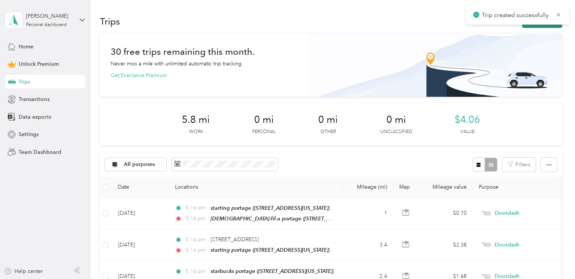
click at [530, 27] on button "New trip" at bounding box center [542, 21] width 40 height 13
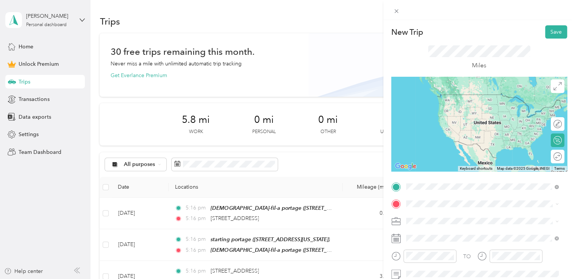
click at [463, 103] on span "6380 Newport Road Portage, Michigan 49002, United States" at bounding box center [458, 102] width 76 height 7
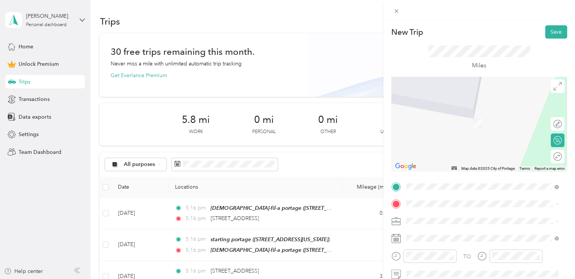
click at [435, 126] on span "[STREET_ADDRESS][US_STATE]" at bounding box center [458, 123] width 76 height 6
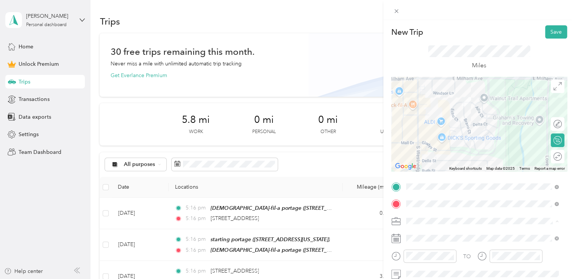
click at [434, 142] on div "Doordash" at bounding box center [482, 142] width 147 height 8
click at [545, 33] on button "Save" at bounding box center [556, 31] width 22 height 13
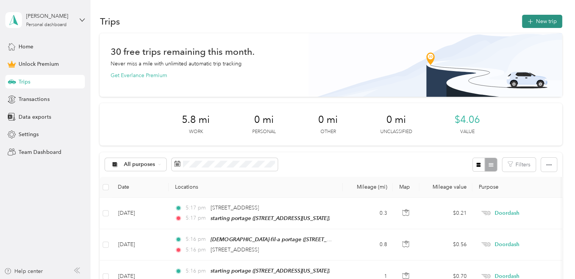
click at [530, 22] on icon "button" at bounding box center [530, 21] width 9 height 9
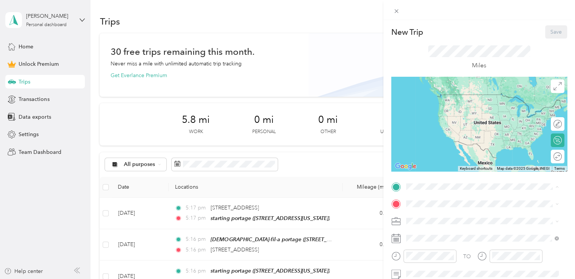
click at [445, 101] on div "starting portage [STREET_ADDRESS][US_STATE]" at bounding box center [458, 102] width 76 height 16
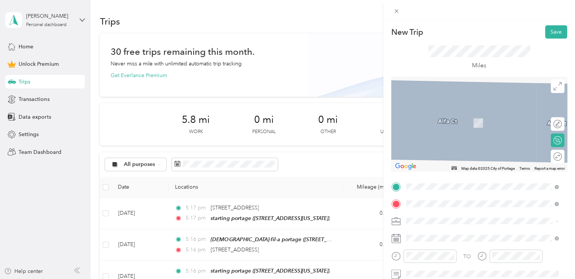
click at [439, 122] on span "6314 South Westnedge Avenue, Portage, 49002, Portage, Michigan, United States" at bounding box center [458, 123] width 76 height 6
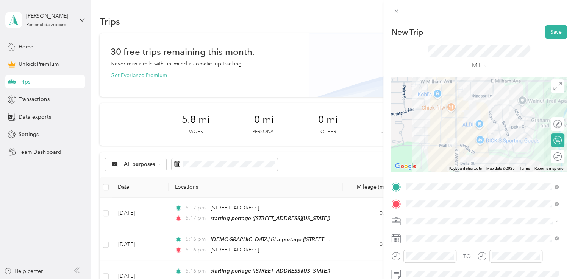
click at [440, 138] on div "Doordash" at bounding box center [482, 142] width 147 height 8
click at [547, 31] on button "Save" at bounding box center [556, 31] width 22 height 13
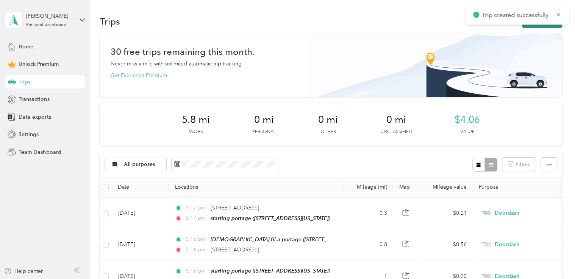
click at [528, 25] on icon "button" at bounding box center [530, 21] width 9 height 9
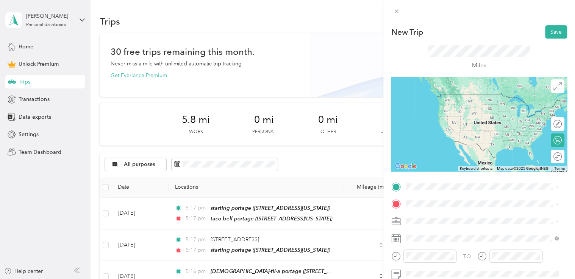
click at [448, 109] on div "taco bell portage 6314 South Westnedge Avenue, Portage, 49002, Portage, Michiga…" at bounding box center [482, 100] width 147 height 19
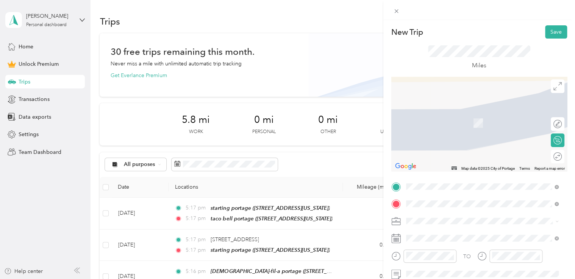
click at [447, 115] on span "6251 Village Green Circle Portage, Michigan 49024, United States" at bounding box center [458, 112] width 76 height 7
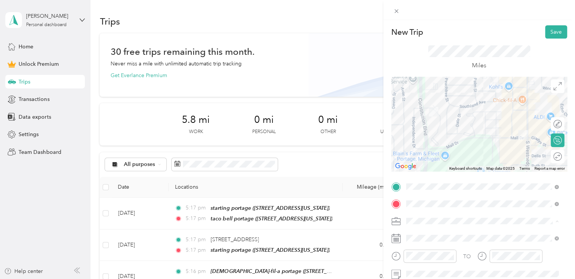
click at [434, 145] on li "Doordash" at bounding box center [482, 141] width 158 height 13
click at [549, 34] on button "Save" at bounding box center [556, 31] width 22 height 13
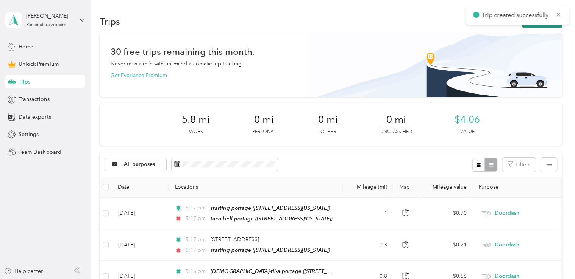
click at [532, 26] on button "New trip" at bounding box center [542, 21] width 40 height 13
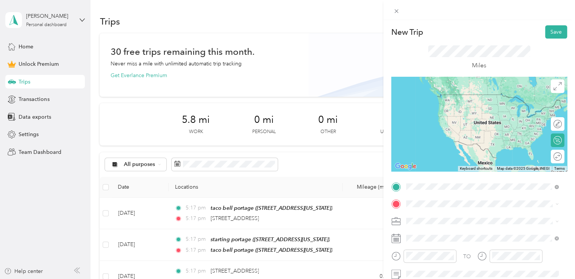
click at [456, 92] on span "6251 Village Green Circle Portage, Michigan 49024, United States" at bounding box center [458, 94] width 76 height 7
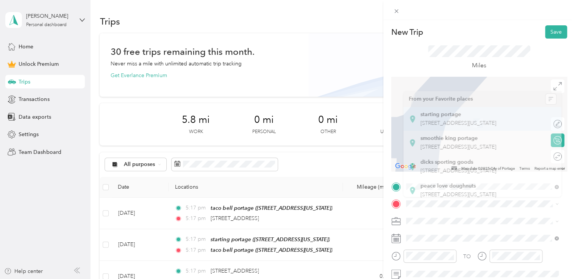
click at [438, 126] on div "starting portage [STREET_ADDRESS][US_STATE]" at bounding box center [458, 119] width 76 height 16
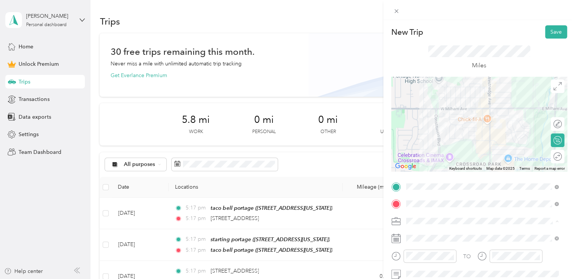
click at [449, 140] on div "Doordash" at bounding box center [482, 142] width 147 height 8
click at [546, 32] on button "Save" at bounding box center [556, 31] width 22 height 13
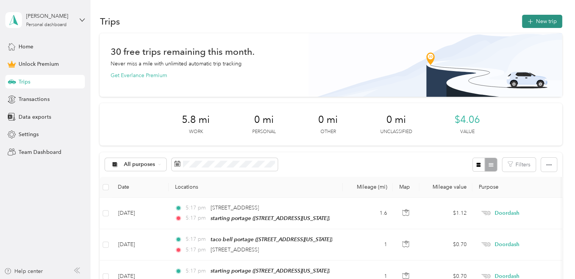
click at [532, 23] on button "New trip" at bounding box center [542, 21] width 40 height 13
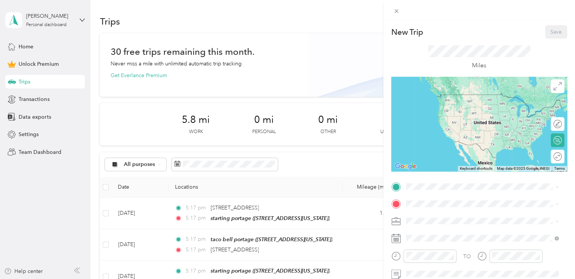
click at [454, 108] on div "starting portage [STREET_ADDRESS][US_STATE]" at bounding box center [458, 100] width 76 height 16
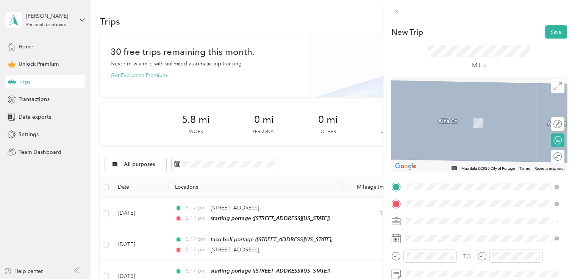
click at [438, 126] on span "5970 South Westnedge Avenue, Portage, 49002, Portage, Michigan, United States" at bounding box center [458, 123] width 76 height 6
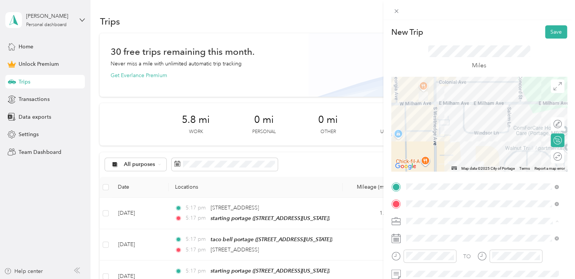
click at [437, 144] on li "Doordash" at bounding box center [482, 141] width 158 height 13
click at [554, 28] on button "Save" at bounding box center [556, 31] width 22 height 13
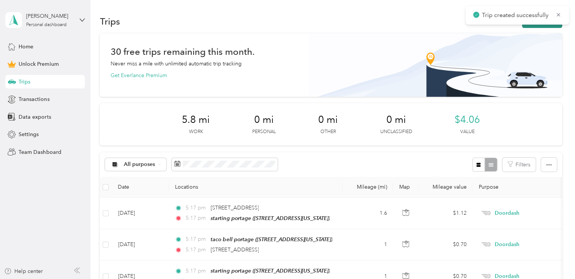
click at [533, 25] on button "New trip" at bounding box center [542, 21] width 40 height 13
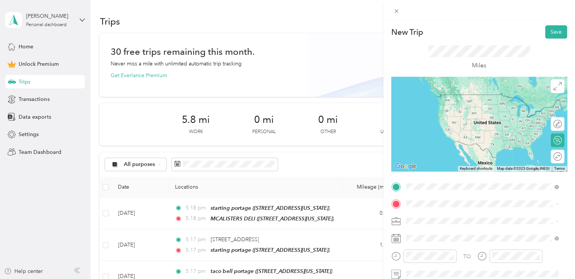
click at [443, 106] on span "5970 South Westnedge Avenue, Portage, 49002, Portage, Michigan, United States" at bounding box center [458, 106] width 76 height 6
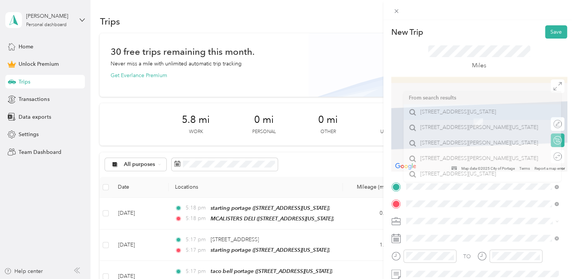
click at [451, 115] on span "314 Wall Street Kalamazoo, Michigan 49001, United States" at bounding box center [458, 112] width 76 height 7
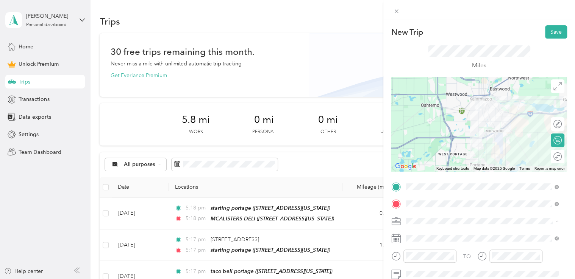
click at [439, 140] on div "Doordash" at bounding box center [482, 142] width 147 height 8
click at [548, 29] on button "Save" at bounding box center [556, 31] width 22 height 13
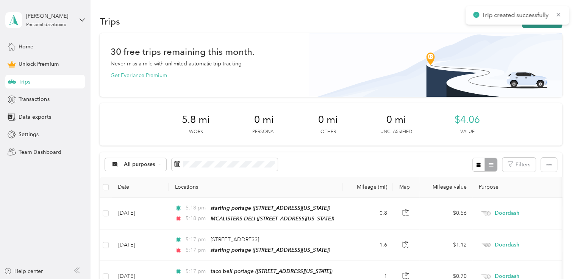
click at [532, 25] on button "New trip" at bounding box center [542, 21] width 40 height 13
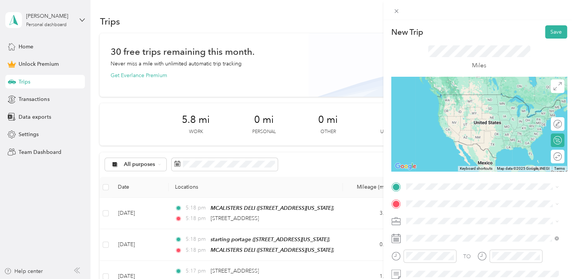
click at [459, 97] on span "314 Wall Street Kalamazoo, Michigan 49001, United States" at bounding box center [458, 93] width 76 height 7
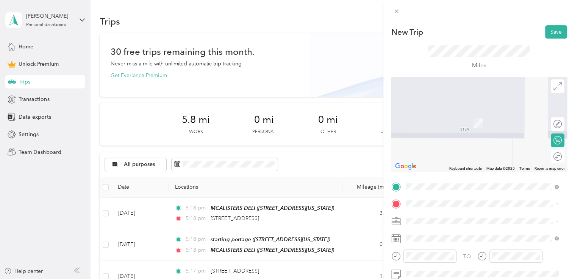
click at [435, 118] on div "starting portage [STREET_ADDRESS][US_STATE]" at bounding box center [458, 119] width 76 height 16
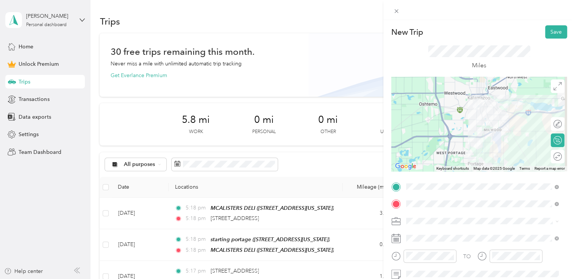
click at [439, 134] on ol "Work Personal Doordash Other Charity Medical Moving Commute" at bounding box center [482, 158] width 158 height 106
click at [446, 140] on div "Doordash" at bounding box center [482, 142] width 147 height 8
click at [545, 36] on button "Save" at bounding box center [556, 31] width 22 height 13
